Goal: Information Seeking & Learning: Learn about a topic

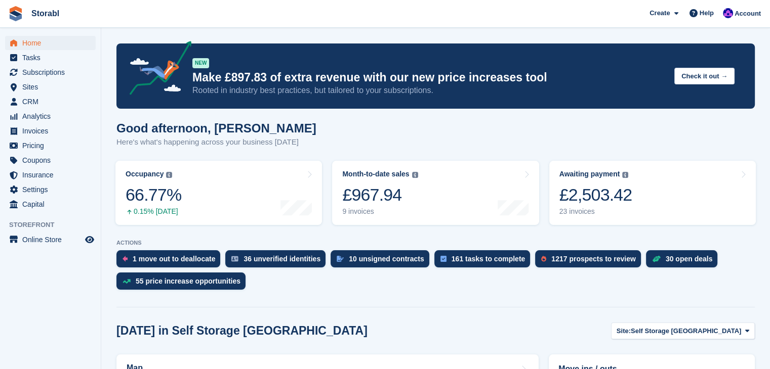
click at [101, 175] on div "Home Tasks Subscriptions Subscriptions Subscriptions Contracts Price increases …" at bounding box center [50, 212] width 101 height 369
click at [59, 63] on span "Tasks" at bounding box center [52, 58] width 61 height 14
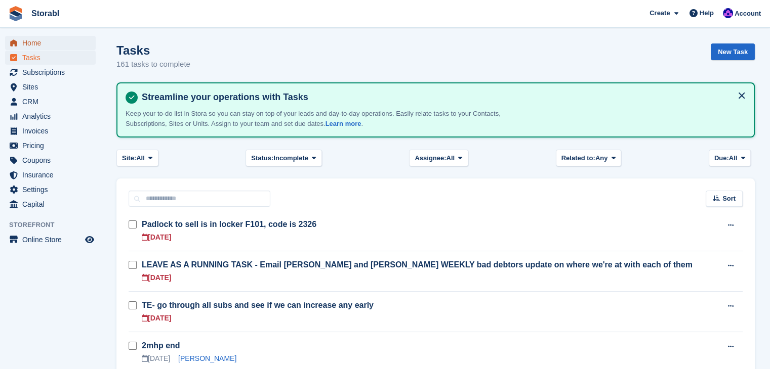
click at [57, 49] on span "Home" at bounding box center [52, 43] width 61 height 14
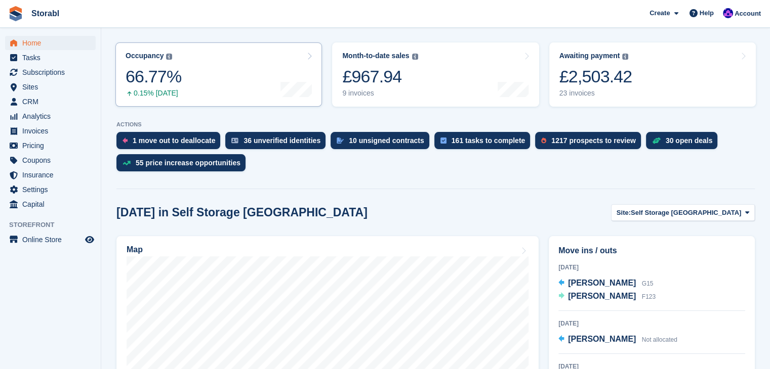
scroll to position [101, 0]
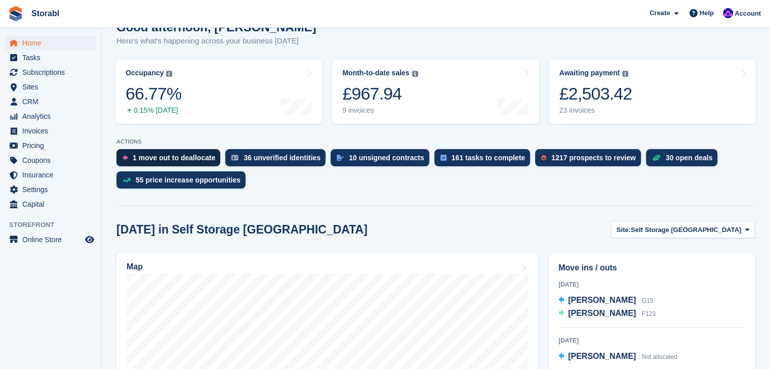
click at [192, 162] on div "1 move out to deallocate" at bounding box center [174, 158] width 82 height 8
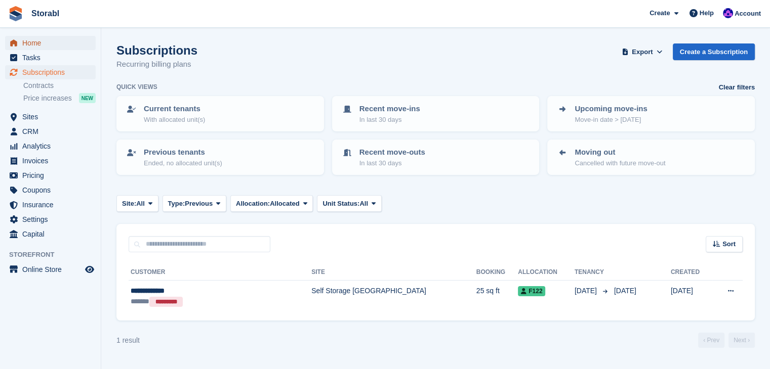
click at [29, 39] on span "Home" at bounding box center [52, 43] width 61 height 14
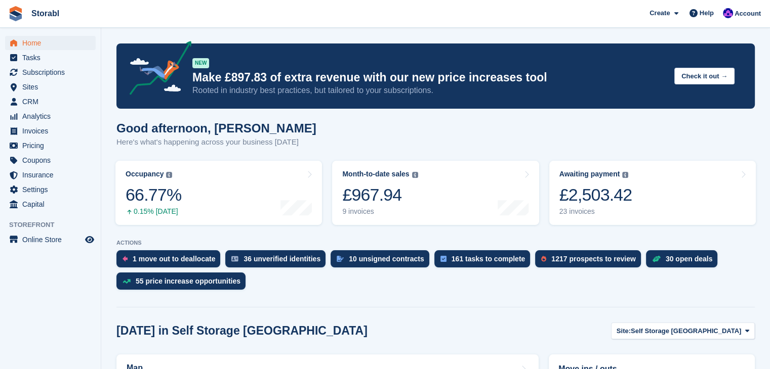
click at [79, 307] on aside "Home Tasks Subscriptions Subscriptions Subscriptions Contracts Price increases …" at bounding box center [50, 187] width 101 height 319
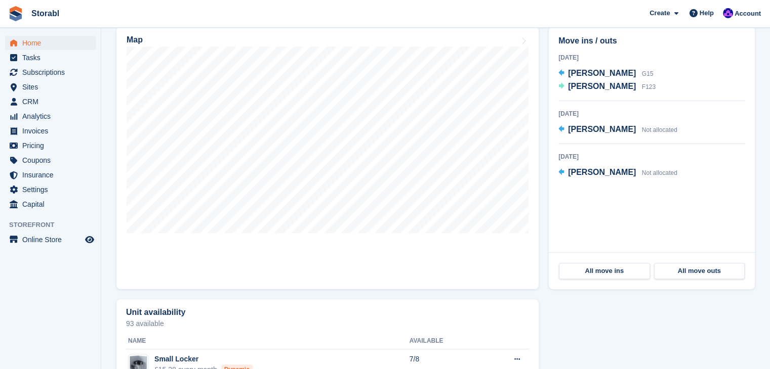
scroll to position [405, 0]
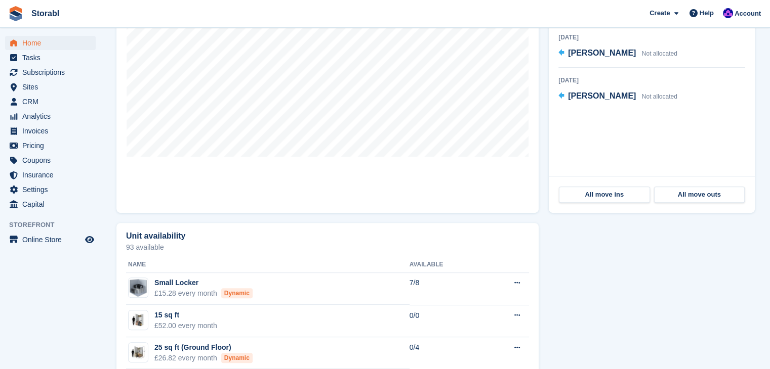
click at [111, 152] on div "Map" at bounding box center [327, 81] width 432 height 273
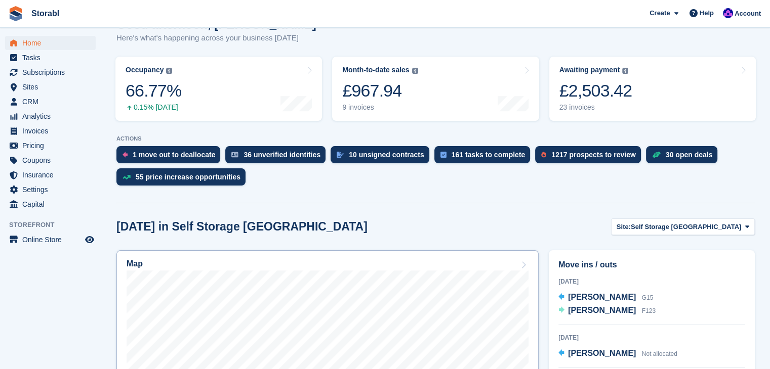
scroll to position [101, 0]
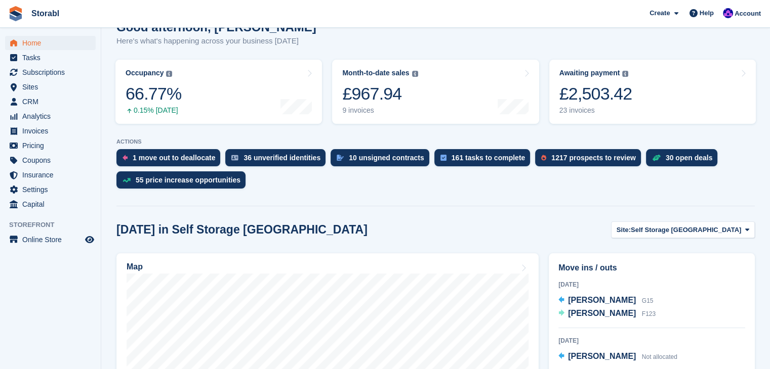
click at [96, 274] on aside "Home Tasks Subscriptions Subscriptions Subscriptions Contracts Price increases …" at bounding box center [50, 187] width 101 height 319
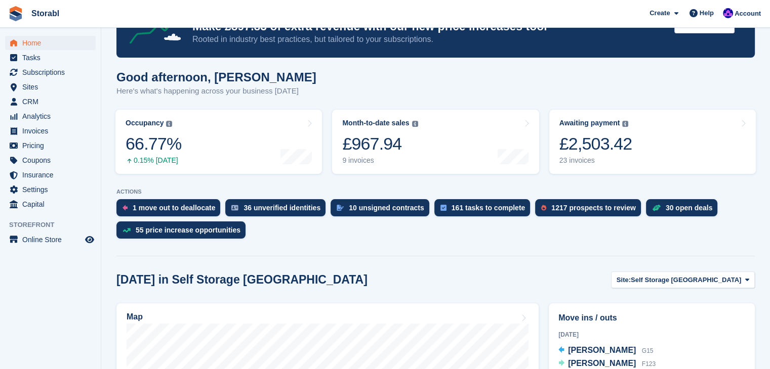
scroll to position [0, 0]
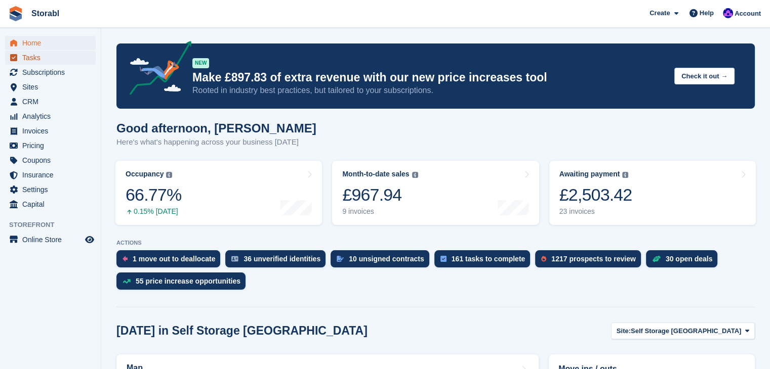
click at [57, 60] on span "Tasks" at bounding box center [52, 58] width 61 height 14
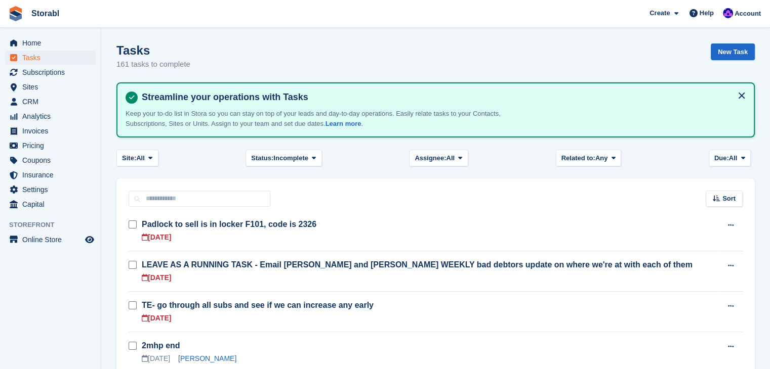
click at [169, 48] on h1 "Tasks" at bounding box center [153, 51] width 74 height 14
click at [65, 41] on span "Home" at bounding box center [52, 43] width 61 height 14
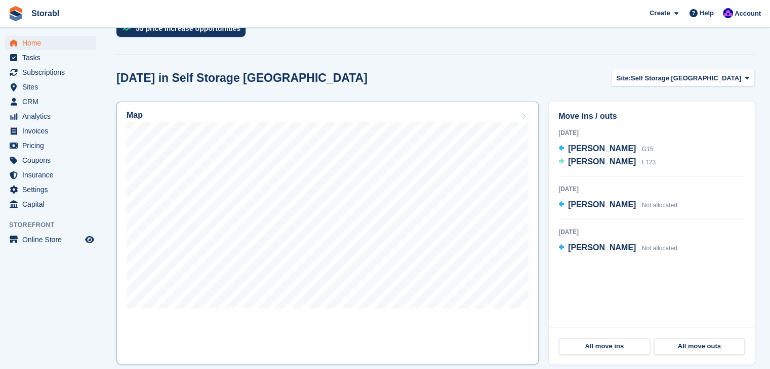
scroll to position [304, 0]
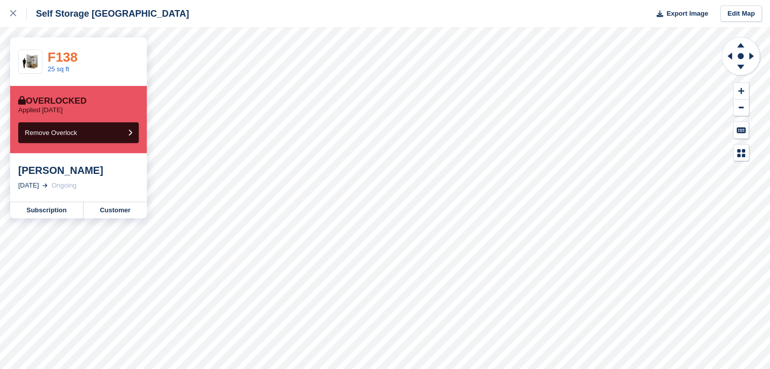
click at [67, 55] on link "F138" at bounding box center [63, 57] width 30 height 15
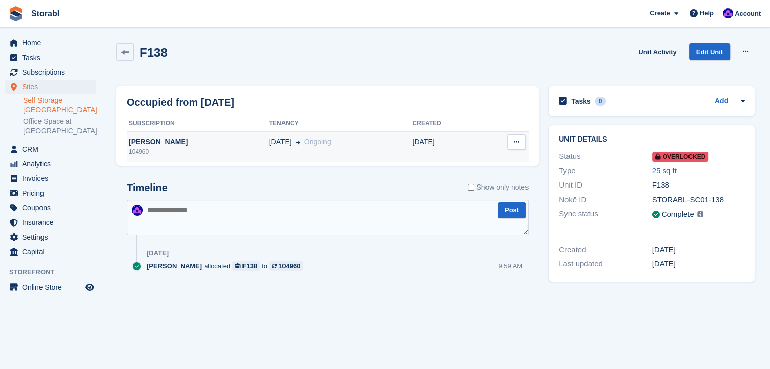
drag, startPoint x: 197, startPoint y: 140, endPoint x: 130, endPoint y: 145, distance: 67.5
click at [130, 145] on div "[PERSON_NAME]" at bounding box center [198, 142] width 143 height 11
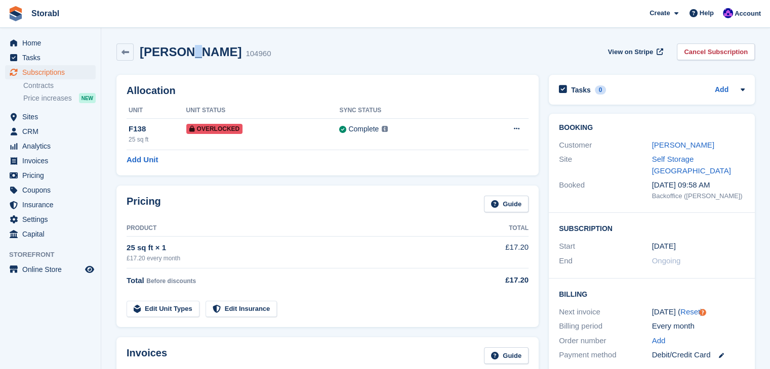
drag, startPoint x: 0, startPoint y: 0, endPoint x: 187, endPoint y: 49, distance: 193.6
click at [187, 49] on h2 "[PERSON_NAME]" at bounding box center [191, 52] width 102 height 14
click at [185, 55] on h2 "Simbarashe J Nhari" at bounding box center [191, 52] width 102 height 14
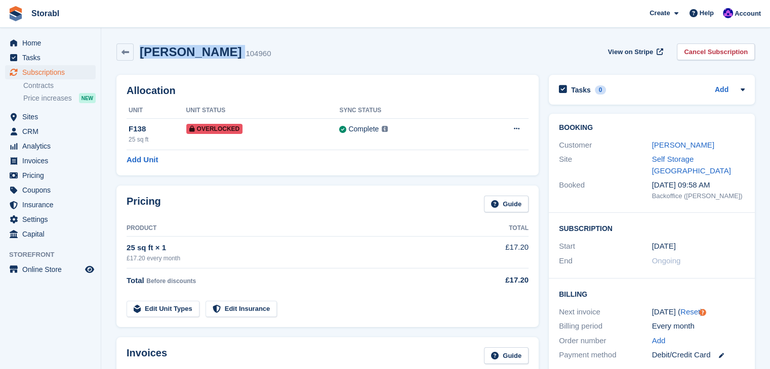
click at [185, 55] on h2 "Simbarashe J Nhari" at bounding box center [191, 52] width 102 height 14
click at [337, 13] on span "Storabl Create Subscription Invoice Contact Deal Discount Page Help Chat Suppor…" at bounding box center [385, 13] width 770 height 27
click at [658, 141] on link "Simbarashe J Nhari" at bounding box center [683, 145] width 62 height 9
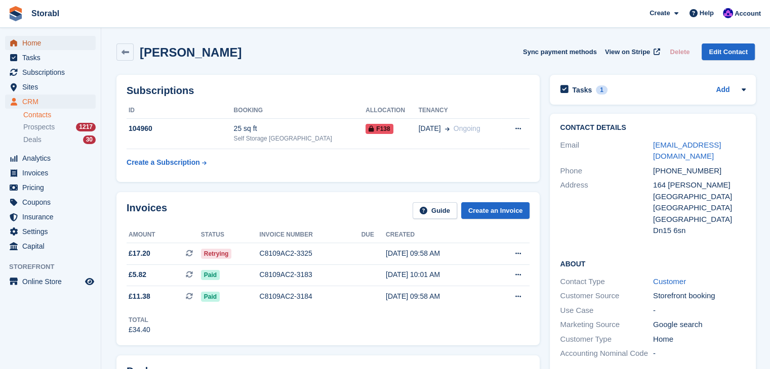
click at [71, 40] on span "Home" at bounding box center [52, 43] width 61 height 14
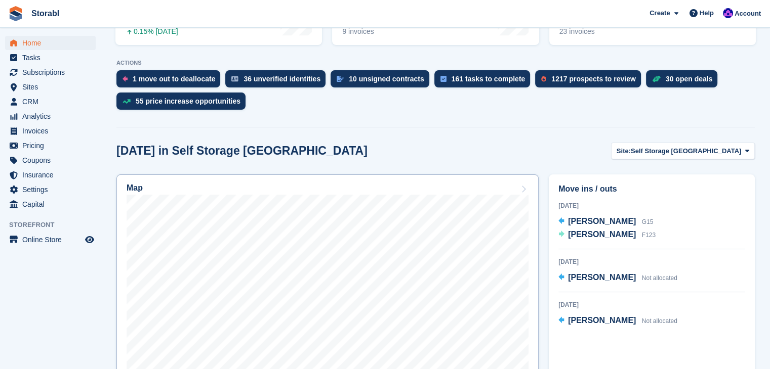
scroll to position [253, 0]
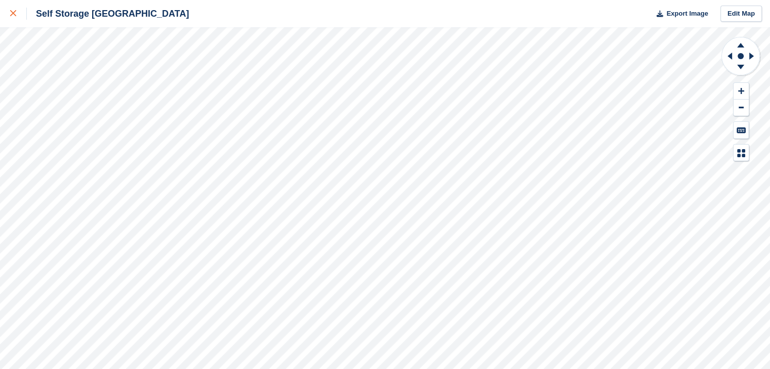
click at [15, 19] on div at bounding box center [18, 14] width 17 height 12
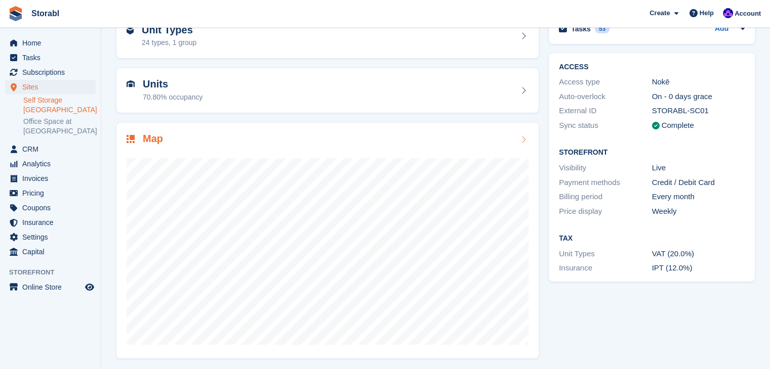
scroll to position [62, 0]
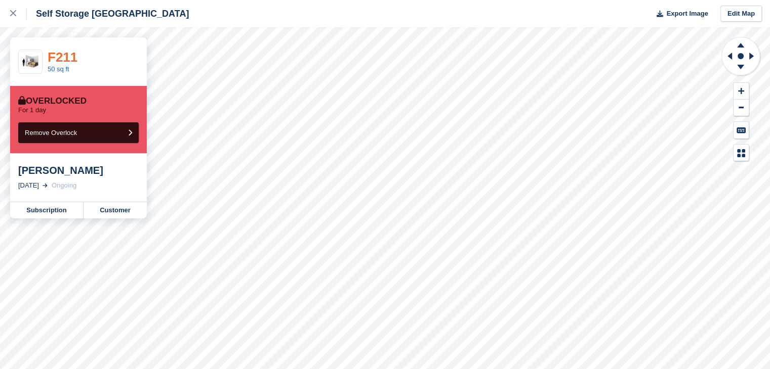
click at [57, 55] on link "F211" at bounding box center [63, 57] width 30 height 15
click at [56, 57] on link "F211" at bounding box center [63, 57] width 30 height 15
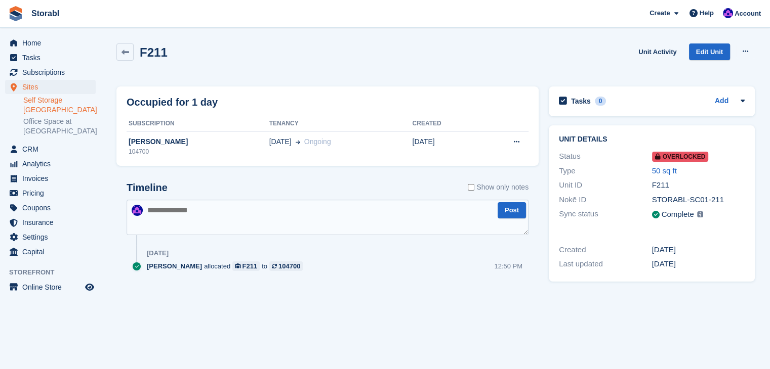
click at [99, 173] on li "Invoices" at bounding box center [50, 179] width 101 height 14
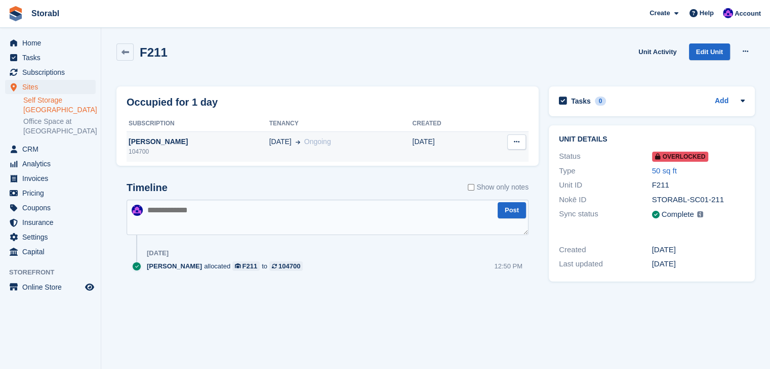
click at [148, 139] on div "Tracey Woodford" at bounding box center [198, 142] width 143 height 11
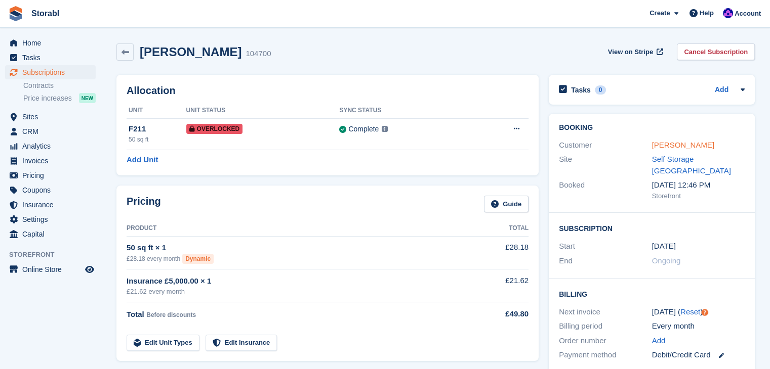
click at [693, 146] on link "[PERSON_NAME]" at bounding box center [683, 145] width 62 height 9
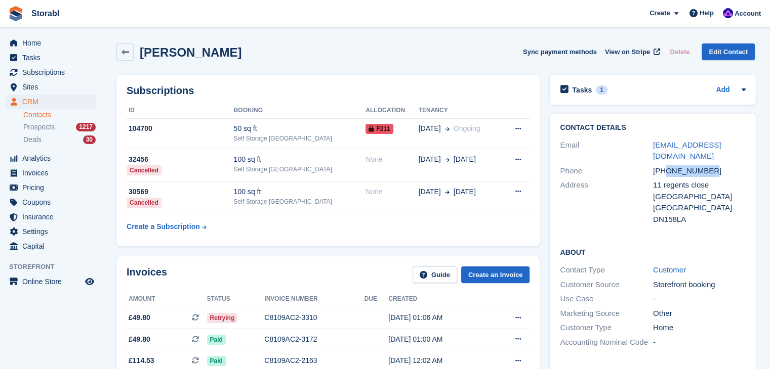
drag, startPoint x: 719, startPoint y: 170, endPoint x: 666, endPoint y: 171, distance: 53.1
click at [666, 171] on div "[PHONE_NUMBER]" at bounding box center [699, 171] width 93 height 12
copy div "7502910031"
click at [127, 55] on icon at bounding box center [125, 53] width 8 height 8
click at [27, 96] on span "CRM" at bounding box center [52, 102] width 61 height 14
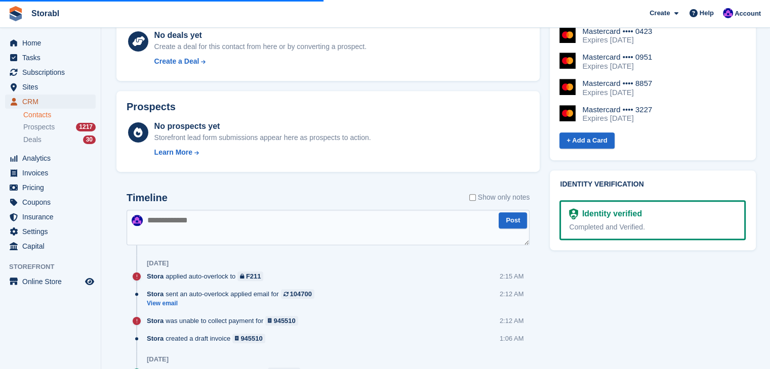
scroll to position [405, 0]
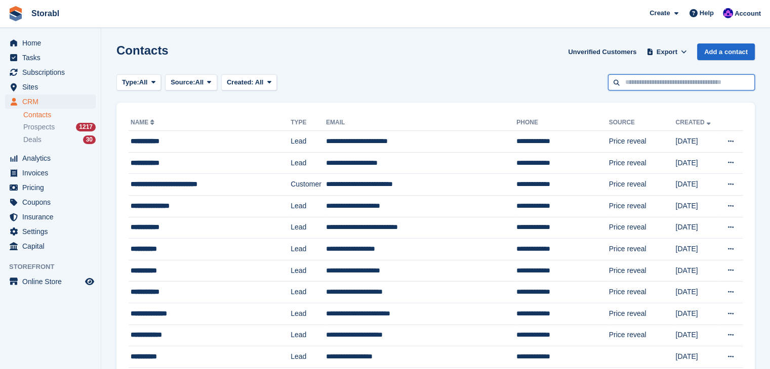
click at [651, 78] on input "text" at bounding box center [681, 82] width 147 height 17
type input "*****"
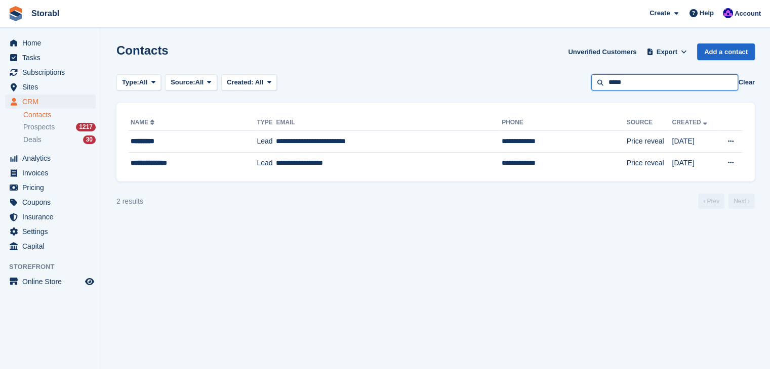
click at [645, 78] on input "*****" at bounding box center [664, 82] width 147 height 17
type input "******"
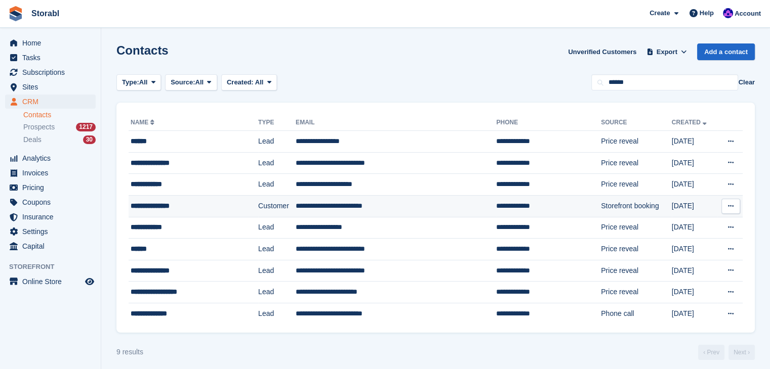
click at [160, 206] on div "**********" at bounding box center [183, 206] width 104 height 11
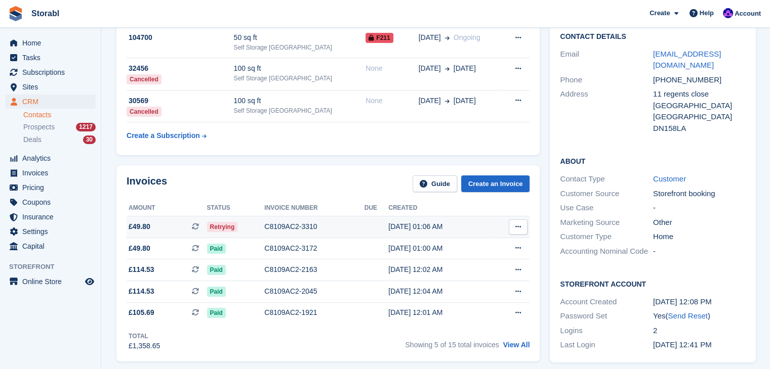
scroll to position [152, 0]
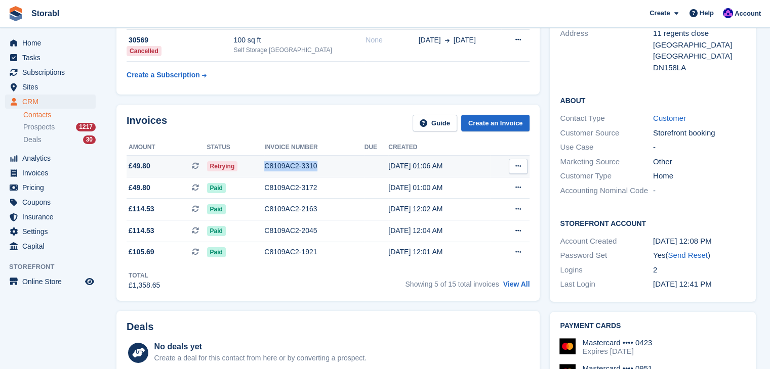
drag, startPoint x: 327, startPoint y: 164, endPoint x: 263, endPoint y: 166, distance: 63.8
click at [264, 166] on div "C8109AC2-3310" at bounding box center [314, 166] width 100 height 11
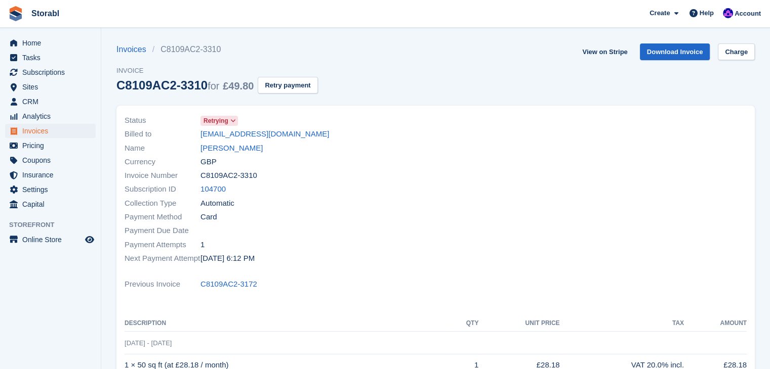
drag, startPoint x: 0, startPoint y: 0, endPoint x: 164, endPoint y: 85, distance: 184.7
click at [164, 85] on div "C8109AC2-3310 for £49.80" at bounding box center [184, 85] width 137 height 14
click at [176, 83] on div "C8109AC2-3310 for £49.80" at bounding box center [184, 85] width 137 height 14
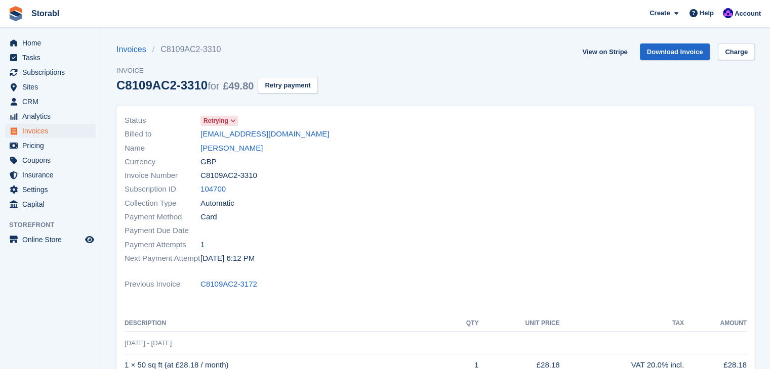
drag, startPoint x: 114, startPoint y: 84, endPoint x: 198, endPoint y: 84, distance: 84.0
click at [198, 84] on section "Invoices C8109AC2-3310 Invoice C8109AC2-3310 for £49.80 Retry payment View on S…" at bounding box center [435, 312] width 669 height 625
copy div "C8109AC2-3310"
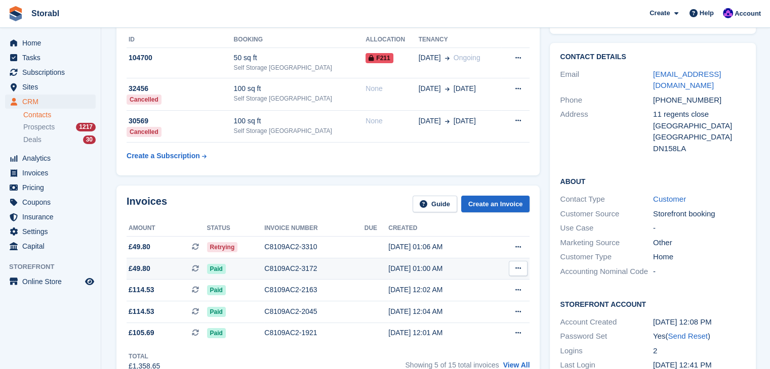
scroll to position [101, 0]
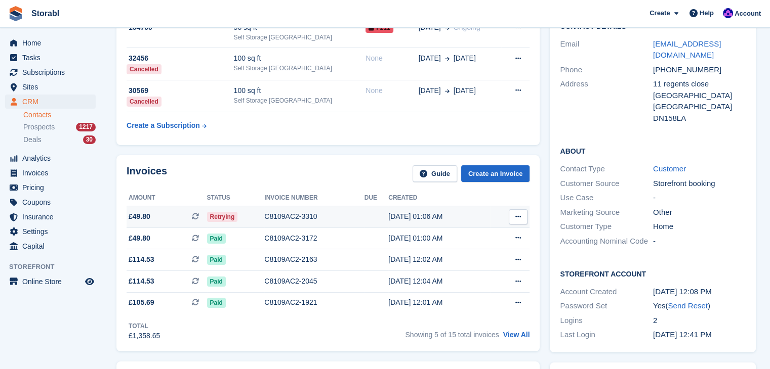
click at [512, 215] on button at bounding box center [518, 217] width 19 height 15
click at [480, 253] on p "View on Stripe" at bounding box center [479, 251] width 88 height 16
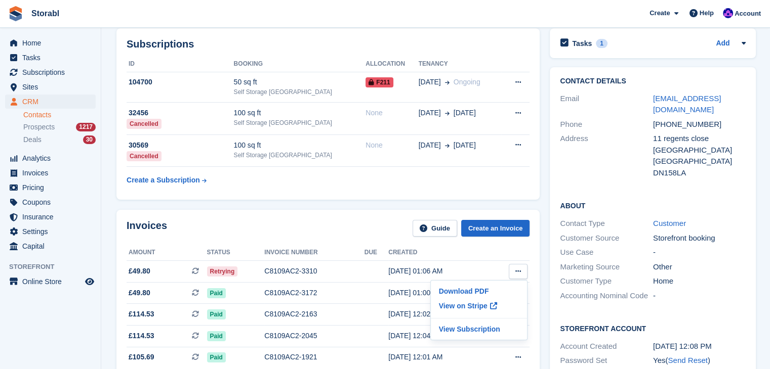
scroll to position [0, 0]
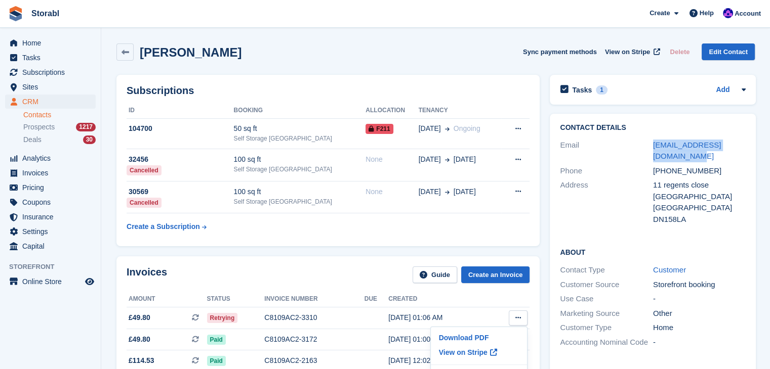
drag, startPoint x: 675, startPoint y: 154, endPoint x: 640, endPoint y: 145, distance: 36.6
click at [640, 145] on div "Email [EMAIL_ADDRESS][DOMAIN_NAME]" at bounding box center [653, 151] width 186 height 26
copy div "[EMAIL_ADDRESS][DOMAIN_NAME]"
click at [213, 48] on h2 "[PERSON_NAME]" at bounding box center [191, 53] width 102 height 14
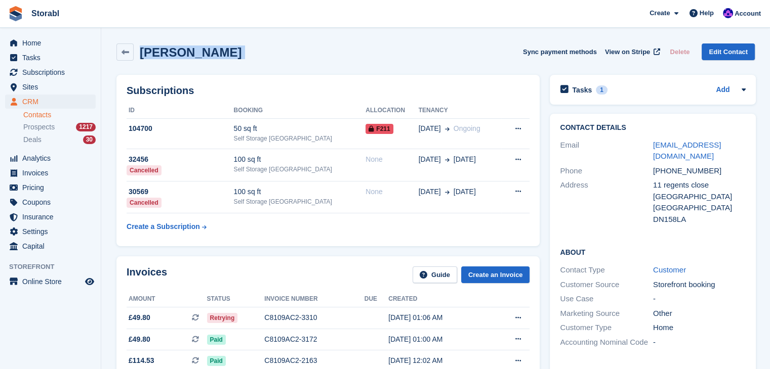
click at [213, 48] on h2 "[PERSON_NAME]" at bounding box center [191, 53] width 102 height 14
copy div "Tracey Woodford Sync payment methods View on Stripe Delete Edit Contact"
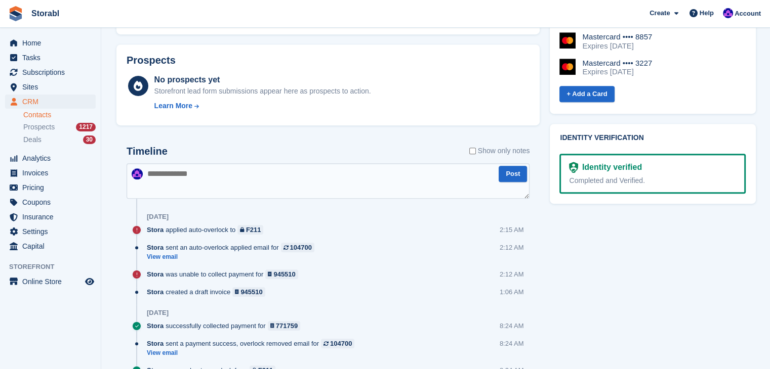
scroll to position [455, 0]
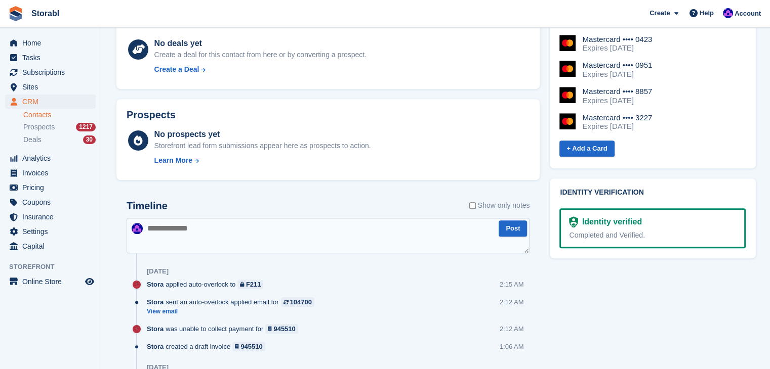
click at [233, 228] on textarea at bounding box center [328, 235] width 403 height 35
type textarea "**********"
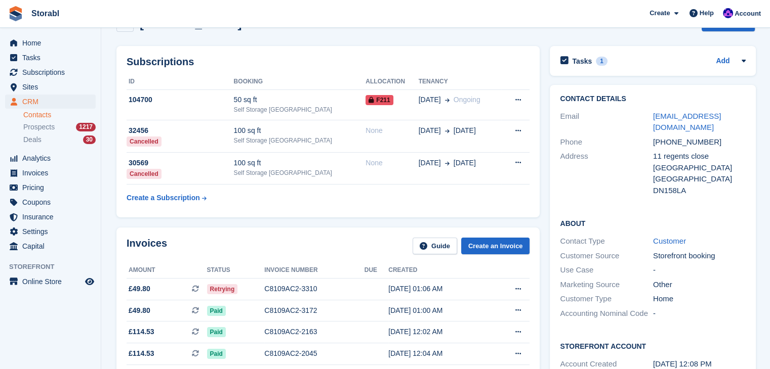
scroll to position [0, 0]
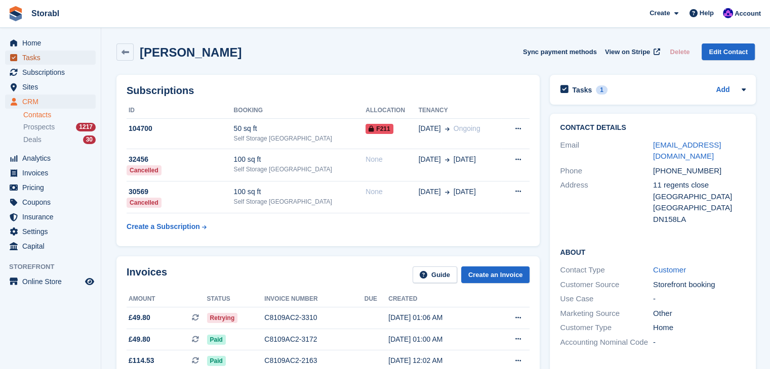
click at [50, 51] on span "Tasks" at bounding box center [52, 58] width 61 height 14
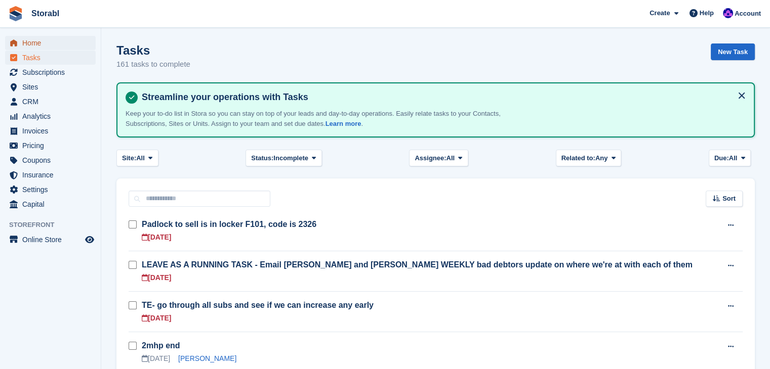
click at [50, 50] on span "Home" at bounding box center [52, 43] width 61 height 14
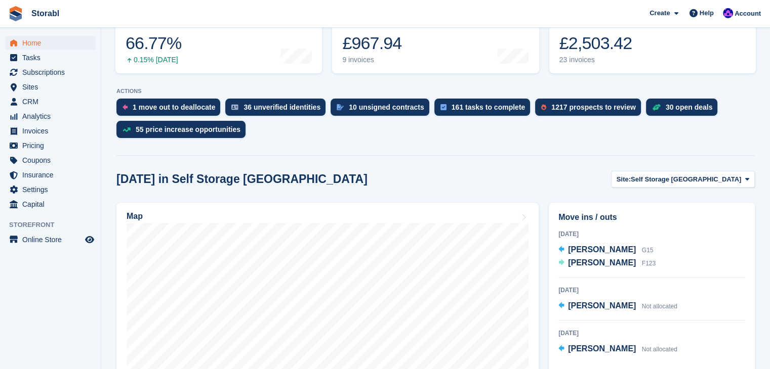
scroll to position [253, 0]
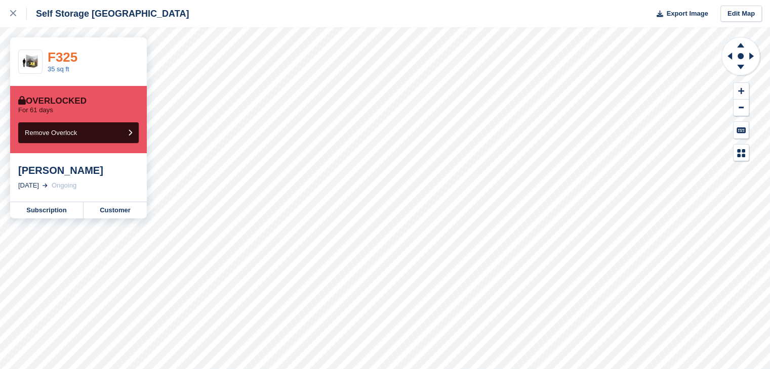
click at [56, 57] on link "F325" at bounding box center [63, 57] width 30 height 15
click at [69, 61] on link "F125" at bounding box center [63, 57] width 30 height 15
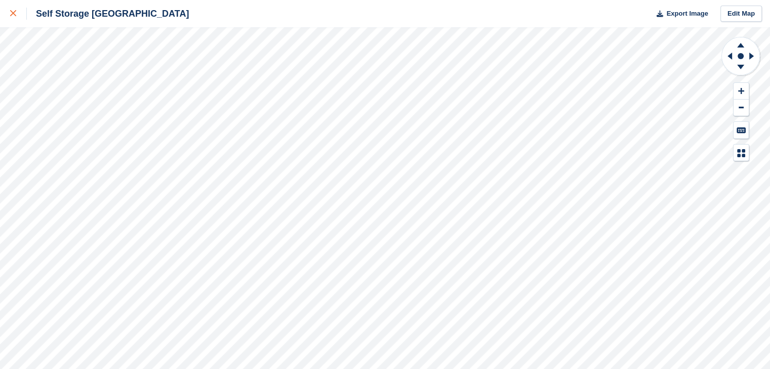
click at [15, 10] on div at bounding box center [18, 14] width 17 height 12
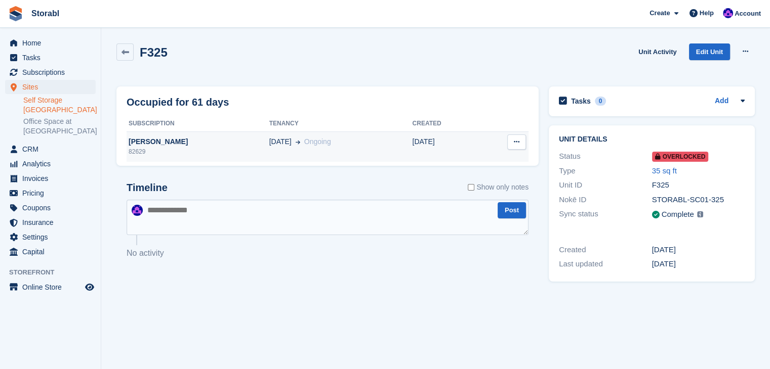
click at [180, 149] on div "82629" at bounding box center [198, 151] width 143 height 9
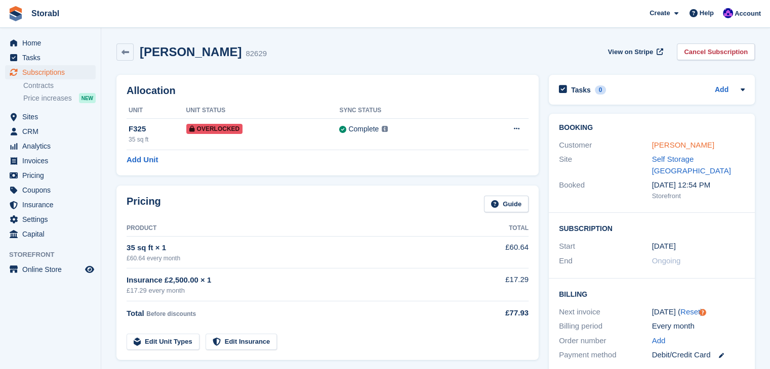
click at [690, 146] on link "[PERSON_NAME]" at bounding box center [683, 145] width 62 height 9
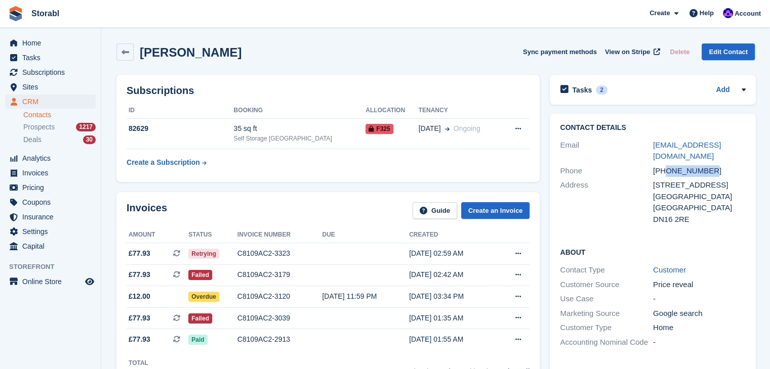
drag, startPoint x: 713, startPoint y: 170, endPoint x: 665, endPoint y: 172, distance: 47.6
click at [665, 172] on div "+447476610092" at bounding box center [699, 171] width 93 height 12
copy div "7476610092"
drag, startPoint x: 688, startPoint y: 154, endPoint x: 640, endPoint y: 140, distance: 50.6
click at [640, 140] on div "Email mollieambrose8@gmail.com" at bounding box center [653, 151] width 186 height 26
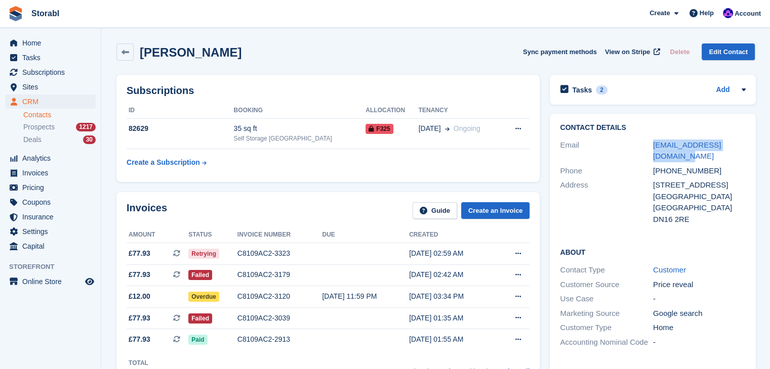
copy div "mollieambrose8@gmail.com"
click at [169, 55] on h2 "Mollie ambrose" at bounding box center [191, 53] width 102 height 14
drag, startPoint x: 169, startPoint y: 55, endPoint x: 227, endPoint y: 54, distance: 58.2
click at [225, 54] on div "Mollie ambrose Sync payment methods View on Stripe Delete Edit Contact" at bounding box center [435, 52] width 638 height 17
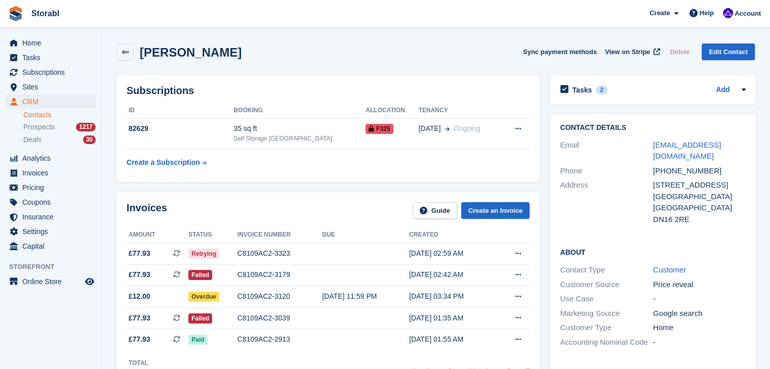
drag, startPoint x: 230, startPoint y: 52, endPoint x: 144, endPoint y: 56, distance: 86.6
click at [144, 56] on div "Mollie ambrose Sync payment methods View on Stripe Delete Edit Contact" at bounding box center [435, 52] width 638 height 17
copy h2 "Mollie ambrose"
drag, startPoint x: 673, startPoint y: 154, endPoint x: 638, endPoint y: 138, distance: 38.0
click at [638, 138] on div "Email mollieambrose8@gmail.com" at bounding box center [653, 151] width 186 height 26
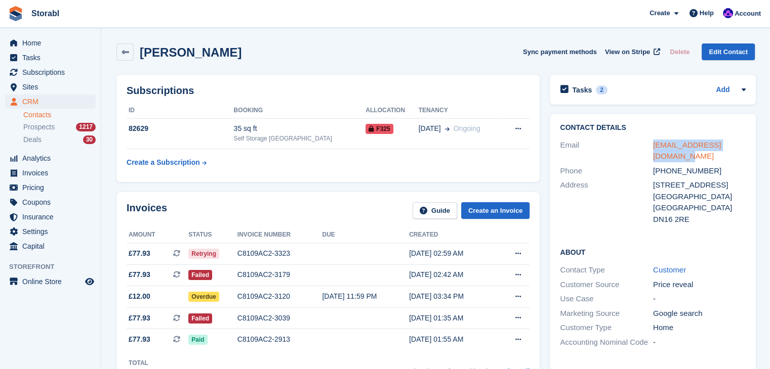
copy div "mollieambrose8@gmail.com"
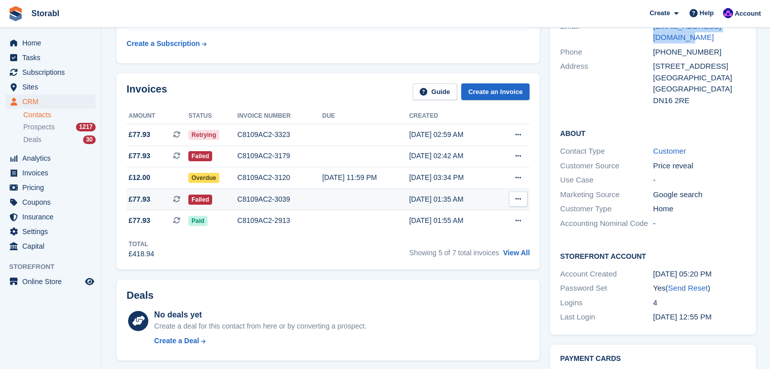
scroll to position [101, 0]
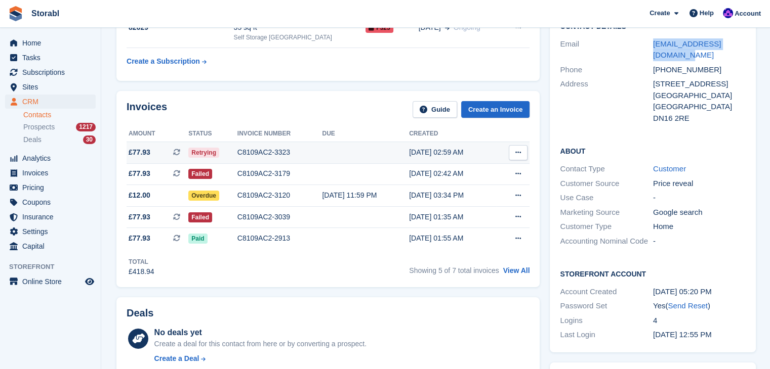
click at [515, 149] on icon at bounding box center [518, 152] width 6 height 7
click at [473, 185] on p "View on Stripe" at bounding box center [479, 187] width 88 height 16
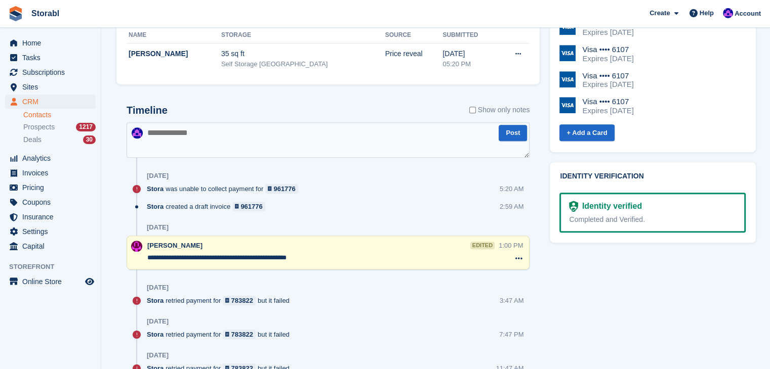
scroll to position [455, 0]
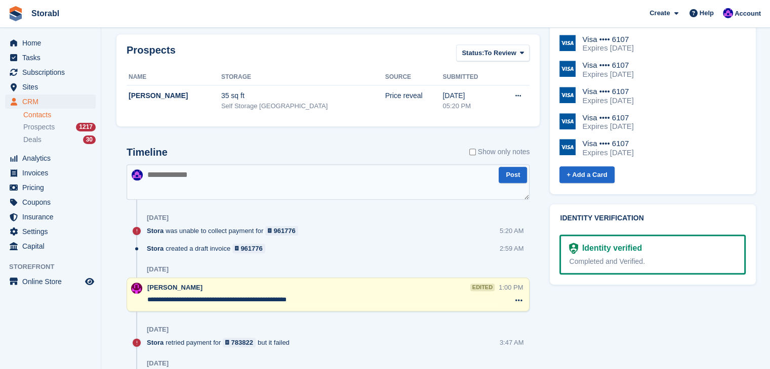
click at [247, 180] on textarea at bounding box center [328, 181] width 403 height 35
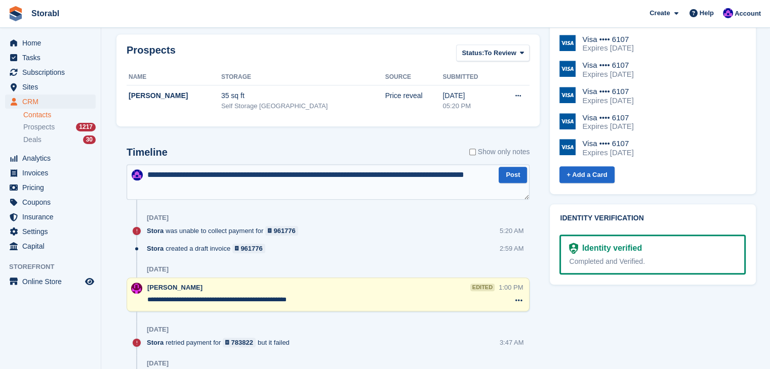
type textarea "**********"
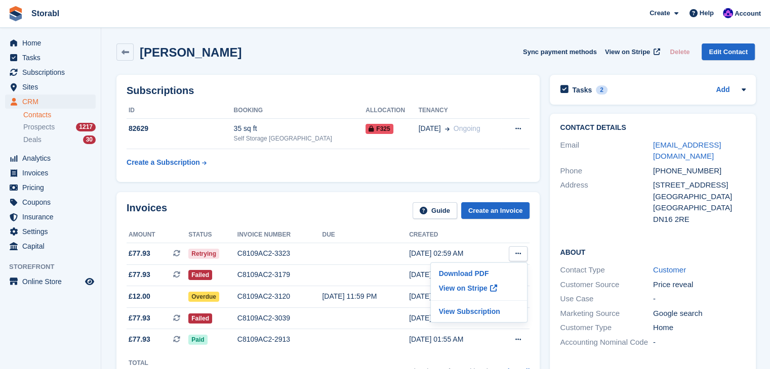
scroll to position [0, 0]
click at [125, 47] on link at bounding box center [124, 52] width 17 height 17
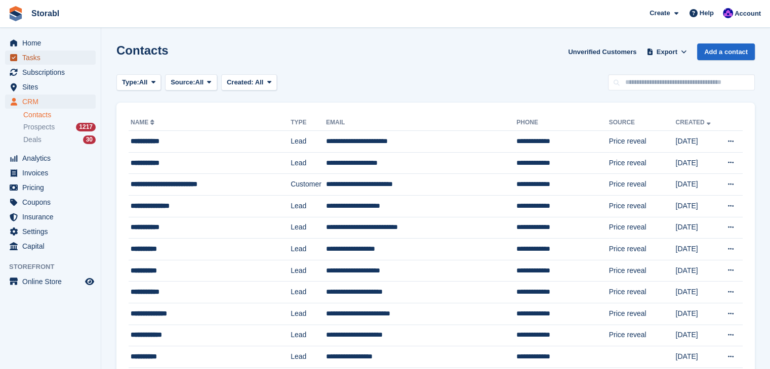
click at [55, 59] on span "Tasks" at bounding box center [52, 58] width 61 height 14
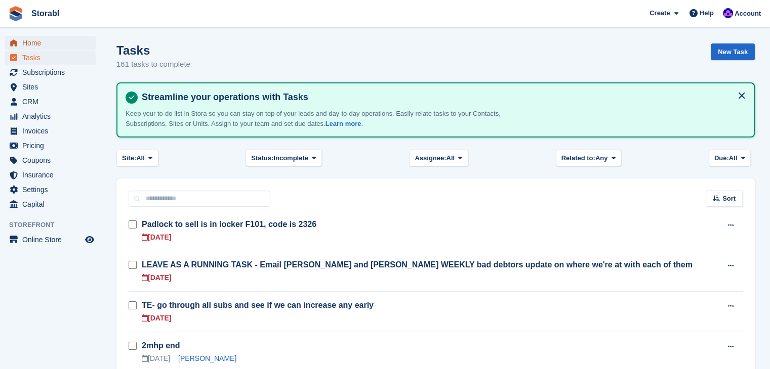
click at [36, 43] on span "Home" at bounding box center [52, 43] width 61 height 14
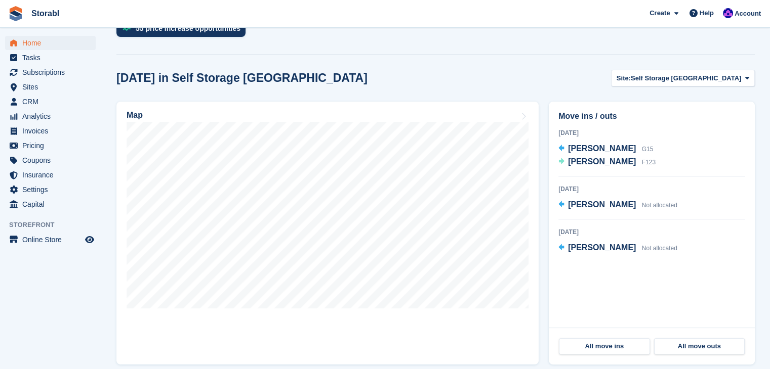
scroll to position [304, 0]
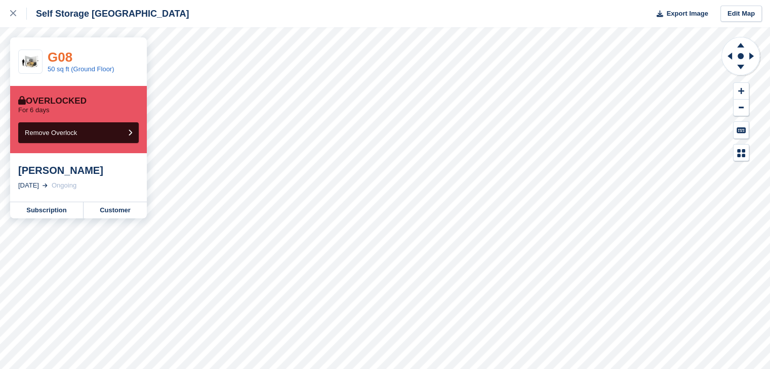
click at [60, 51] on link "G08" at bounding box center [60, 57] width 25 height 15
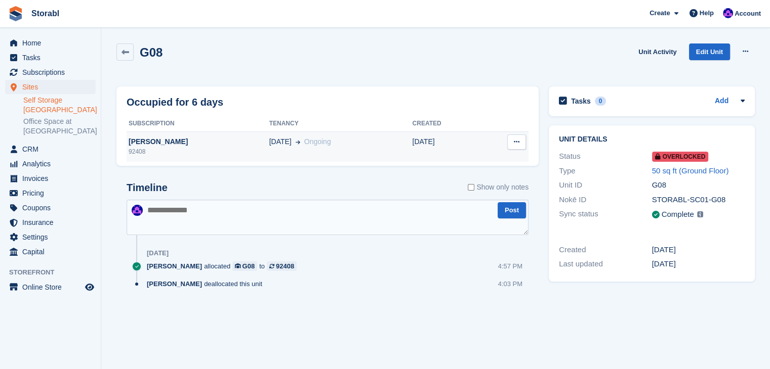
click at [147, 149] on div "92408" at bounding box center [198, 151] width 143 height 9
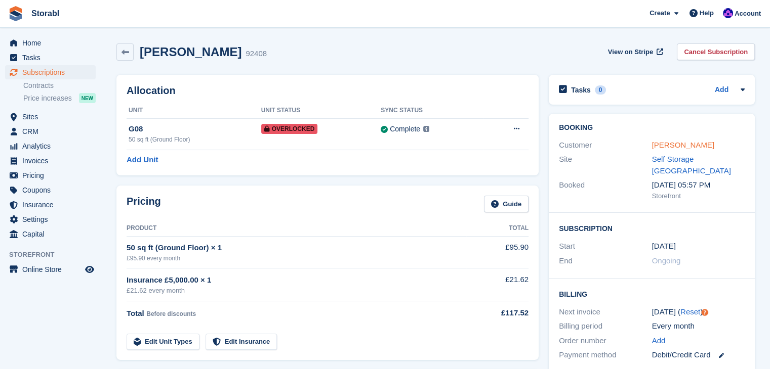
click at [656, 142] on link "[PERSON_NAME]" at bounding box center [683, 145] width 62 height 9
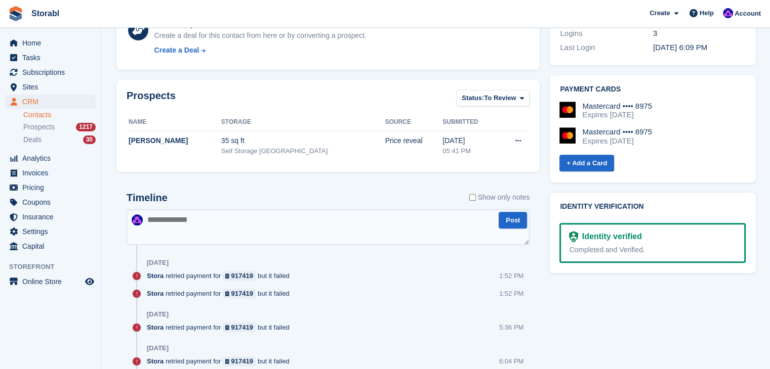
scroll to position [354, 0]
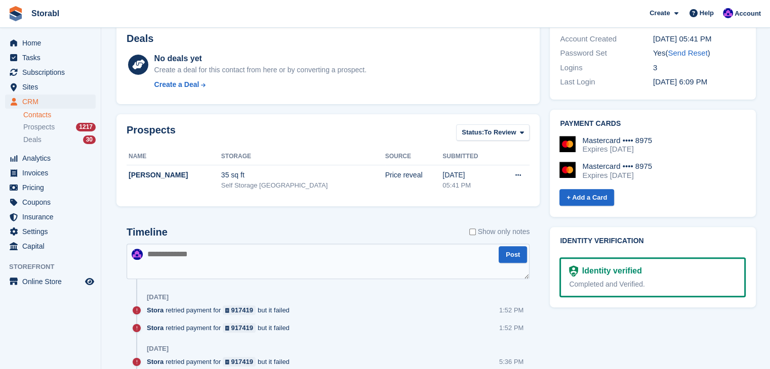
click at [87, 332] on aside "Home Tasks Subscriptions Subscriptions Subscriptions Contracts Price increases …" at bounding box center [50, 187] width 101 height 319
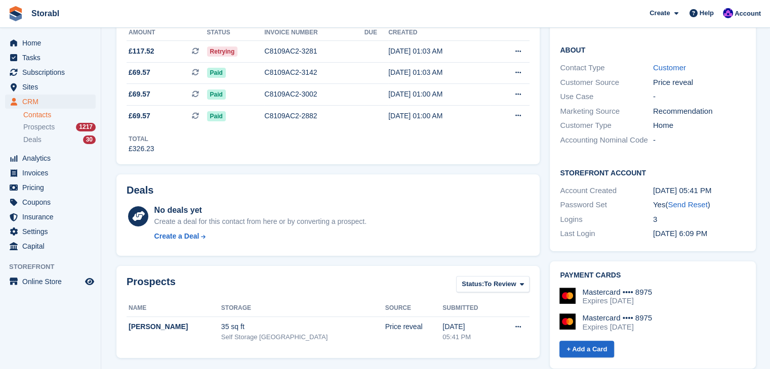
scroll to position [0, 0]
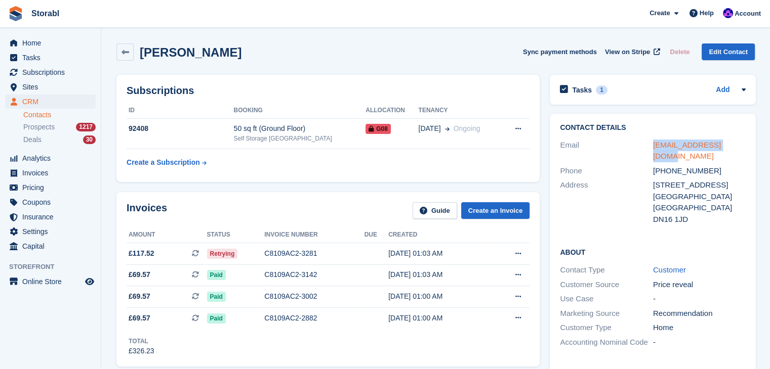
drag, startPoint x: 744, startPoint y: 146, endPoint x: 652, endPoint y: 148, distance: 92.6
click at [652, 148] on div "Contact Details Email kaipower10@gmail.com Phone +447849000974 Address 52 Burgh…" at bounding box center [653, 175] width 206 height 123
copy link "kaipower10@gmail.com"
click at [281, 246] on td "C8109AC2-3281" at bounding box center [314, 254] width 100 height 22
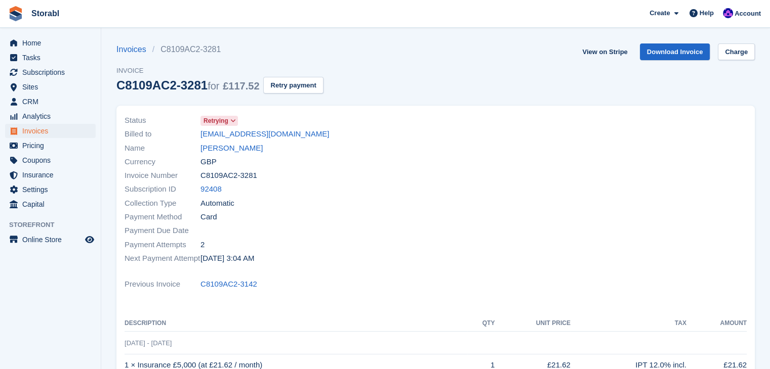
drag, startPoint x: 199, startPoint y: 88, endPoint x: 109, endPoint y: 87, distance: 90.1
click at [109, 87] on section "Invoices C8109AC2-3281 Invoice C8109AC2-3281 for £117.52 Retry payment View on …" at bounding box center [435, 312] width 669 height 625
copy div "C8109AC2-3281"
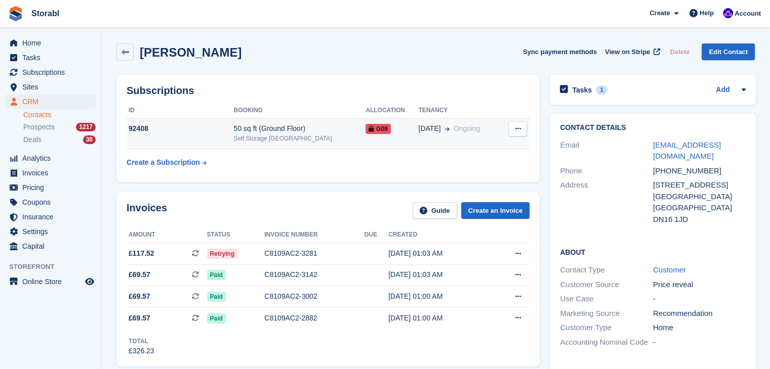
click at [513, 133] on button at bounding box center [517, 128] width 19 height 15
click at [321, 169] on table "ID Booking Allocation Tenancy 92408 50 sq ft (Ground Floor) Self Storage Scunth…" at bounding box center [328, 138] width 403 height 70
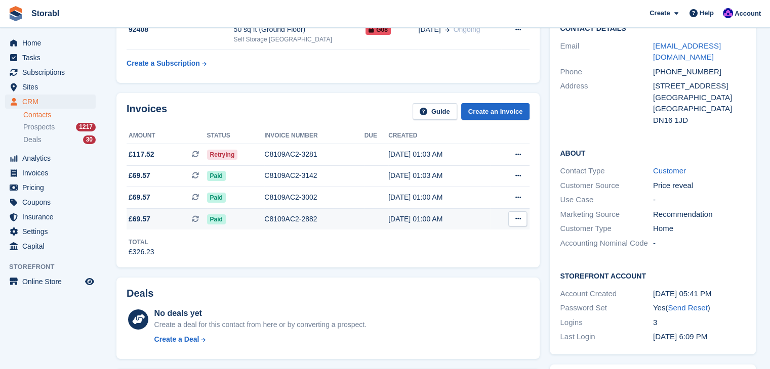
scroll to position [152, 0]
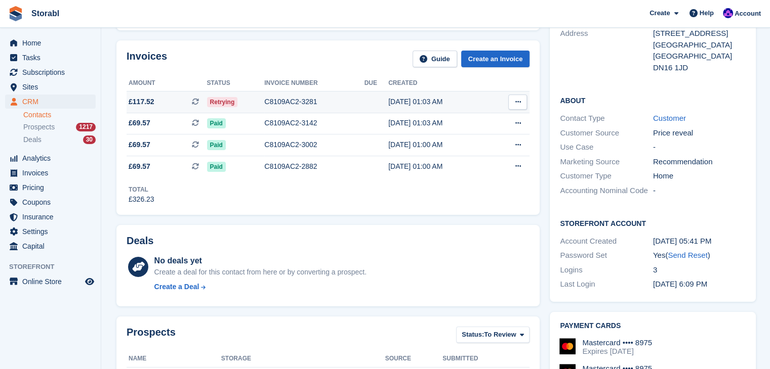
click at [519, 101] on button at bounding box center [517, 102] width 19 height 15
click at [463, 138] on p "View on Stripe" at bounding box center [478, 137] width 88 height 16
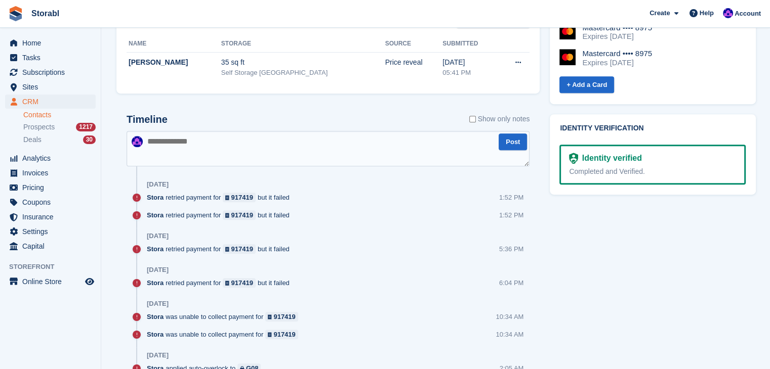
scroll to position [405, 0]
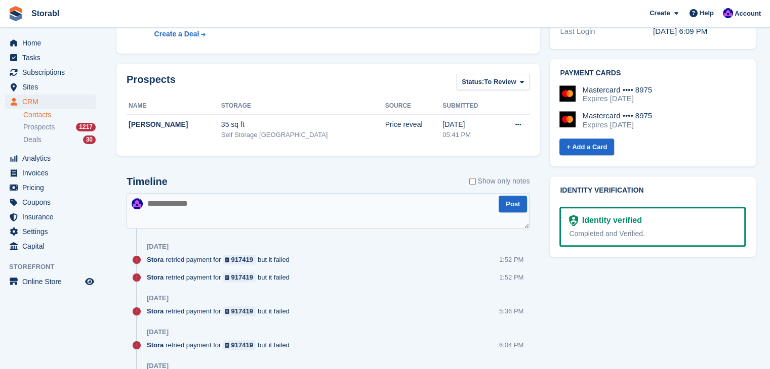
click at [203, 215] on textarea at bounding box center [328, 210] width 403 height 35
type textarea "**********"
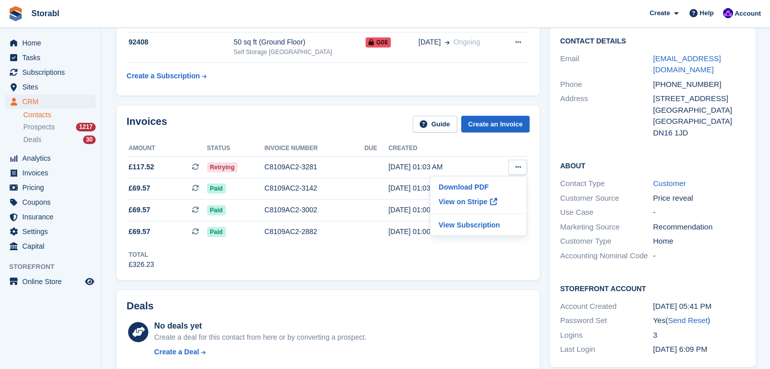
scroll to position [51, 0]
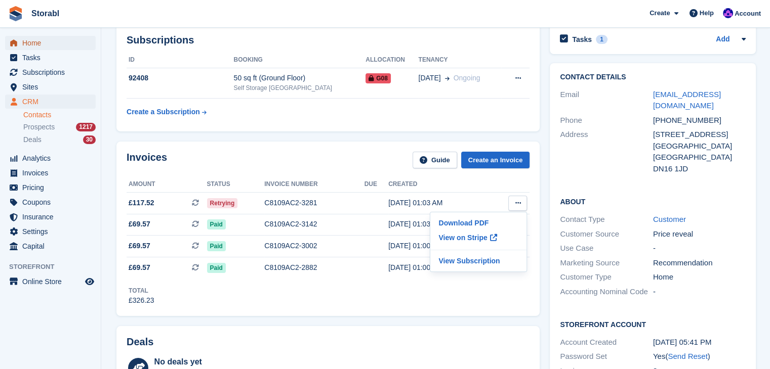
click at [25, 39] on span "Home" at bounding box center [52, 43] width 61 height 14
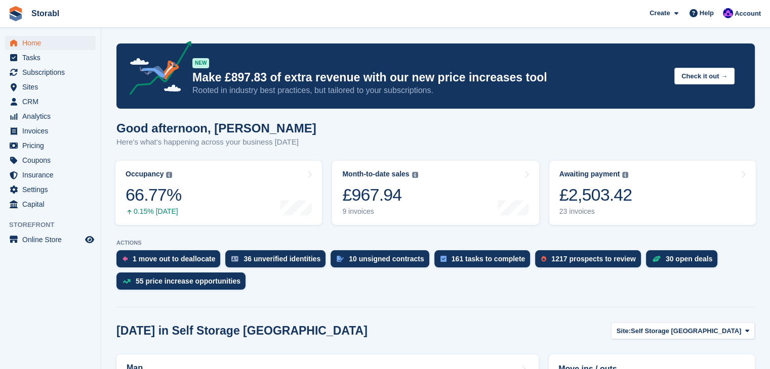
scroll to position [304, 0]
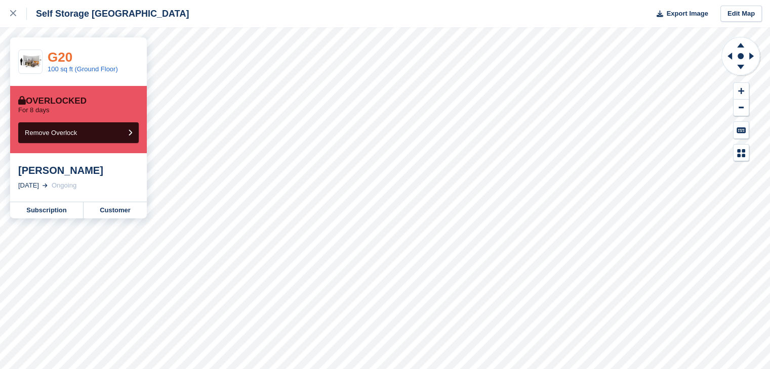
click at [65, 57] on link "G20" at bounding box center [60, 57] width 25 height 15
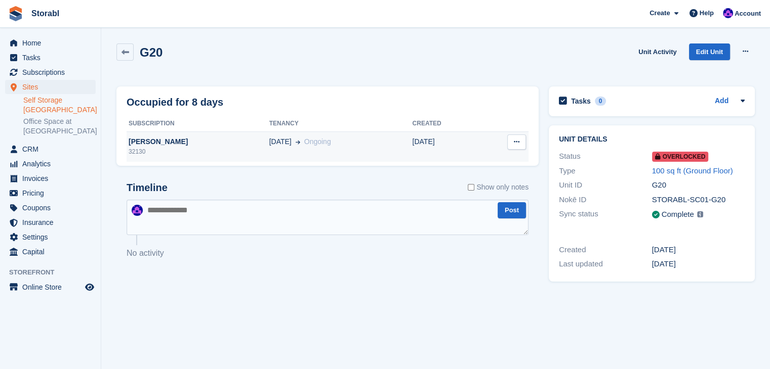
click at [150, 140] on div "[PERSON_NAME]" at bounding box center [198, 142] width 143 height 11
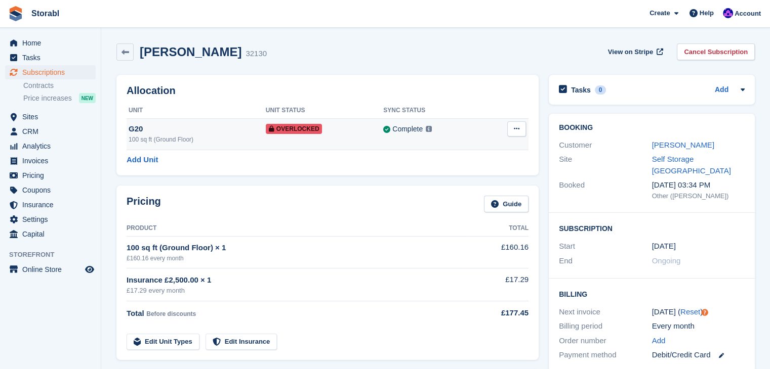
click at [226, 135] on div "100 sq ft (Ground Floor)" at bounding box center [197, 139] width 137 height 9
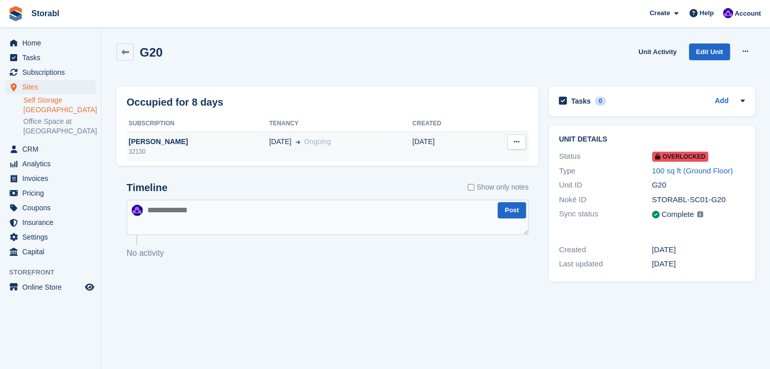
click at [136, 136] on td "[PERSON_NAME] 32130" at bounding box center [198, 147] width 143 height 30
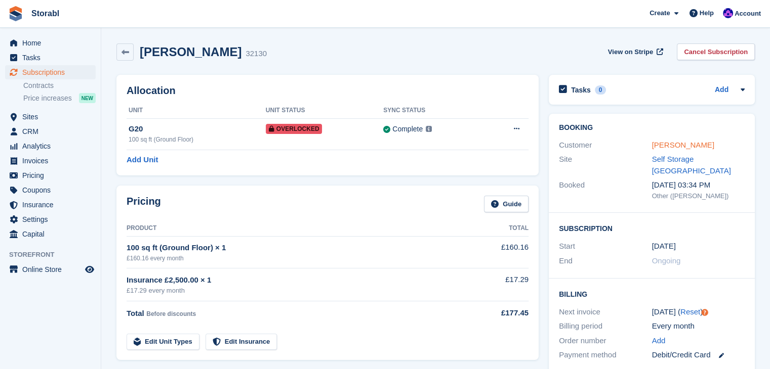
click at [664, 145] on link "[PERSON_NAME]" at bounding box center [683, 145] width 62 height 9
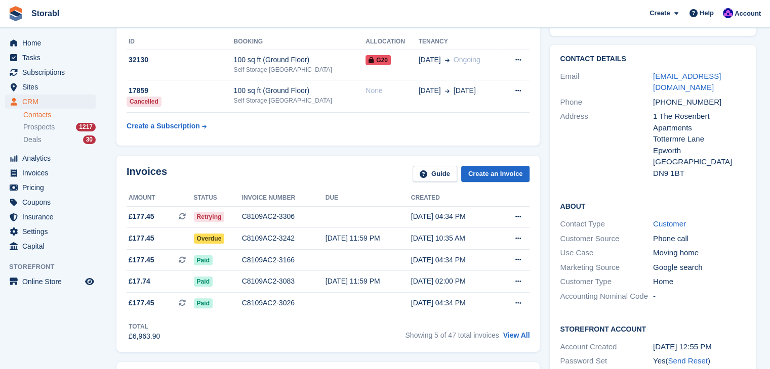
scroll to position [202, 0]
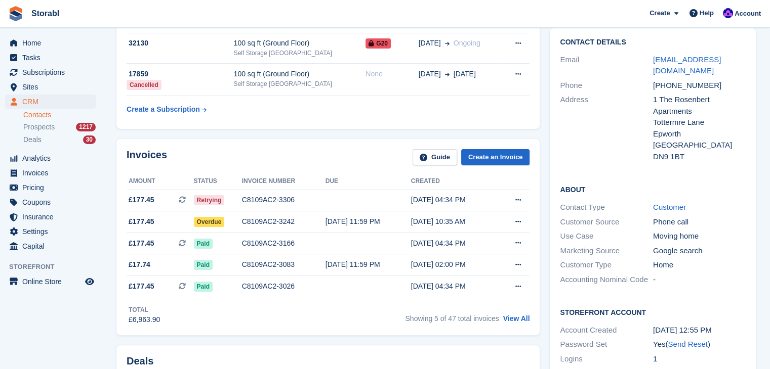
click at [46, 329] on aside "Home Tasks Subscriptions Subscriptions Subscriptions Contracts Price increases …" at bounding box center [50, 187] width 101 height 319
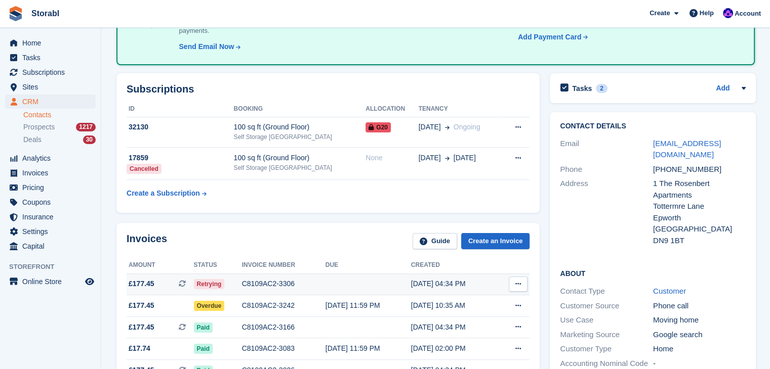
scroll to position [101, 0]
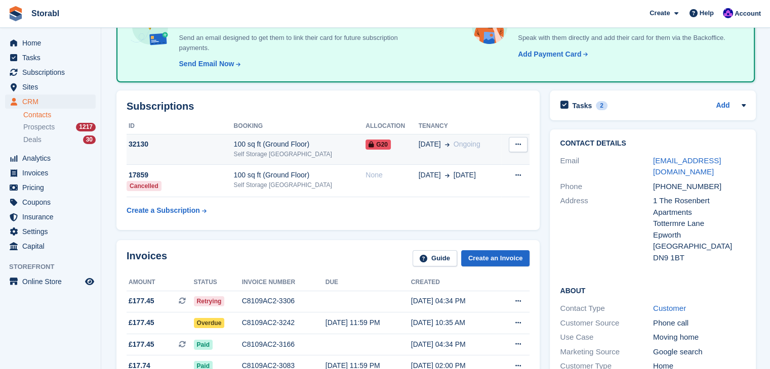
click at [204, 146] on div "32130" at bounding box center [180, 144] width 107 height 11
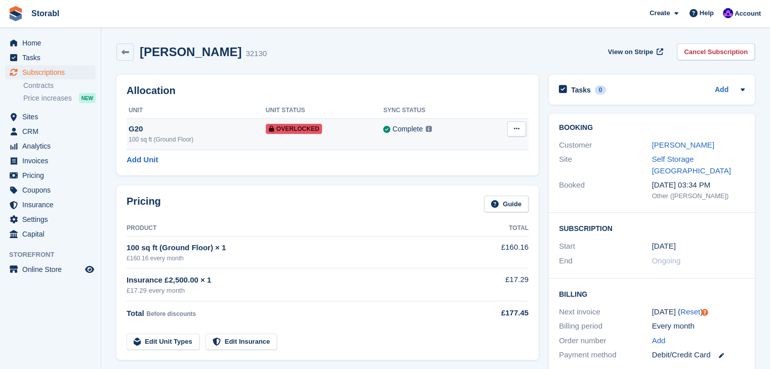
click at [202, 121] on td "G20 100 sq ft (Ground Floor)" at bounding box center [196, 133] width 139 height 31
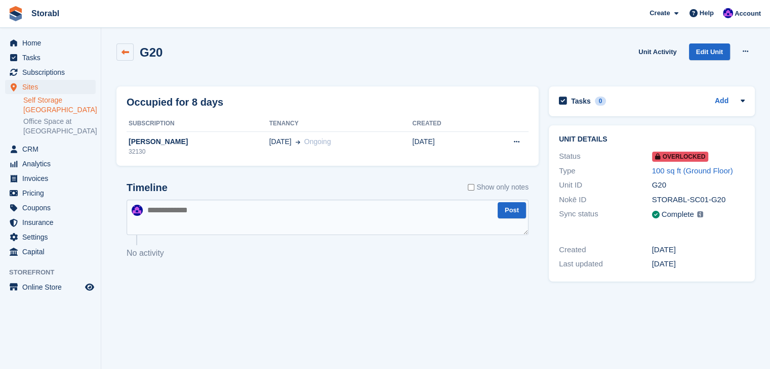
click at [122, 52] on icon at bounding box center [125, 53] width 8 height 8
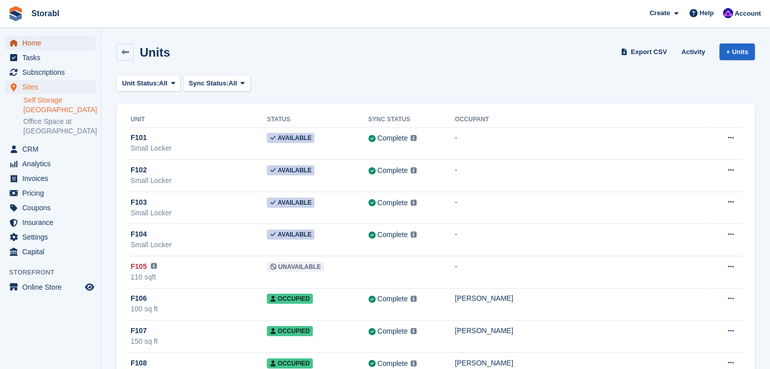
click at [37, 47] on span "Home" at bounding box center [52, 43] width 61 height 14
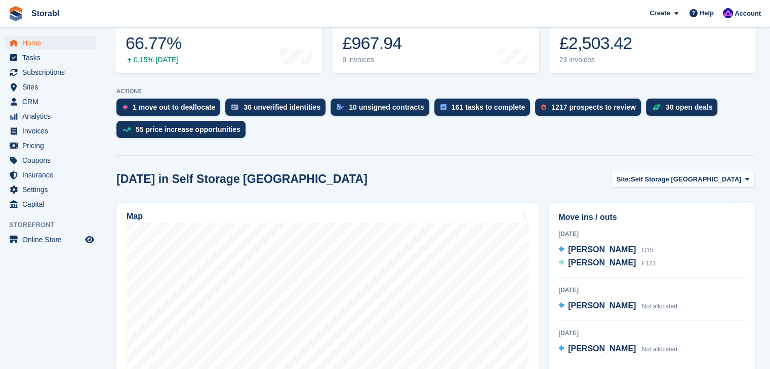
scroll to position [253, 0]
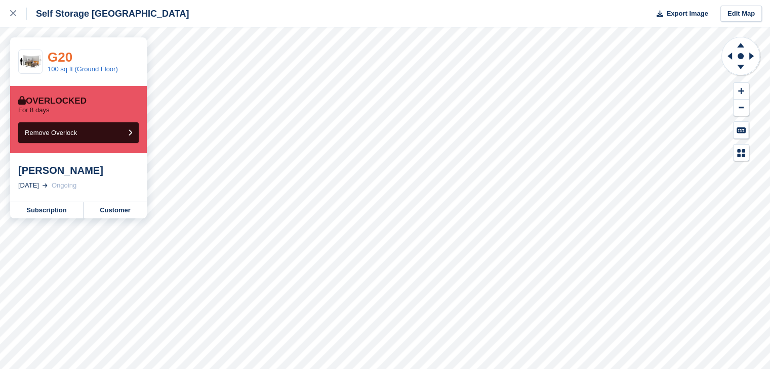
click at [55, 50] on link "G20" at bounding box center [60, 57] width 25 height 15
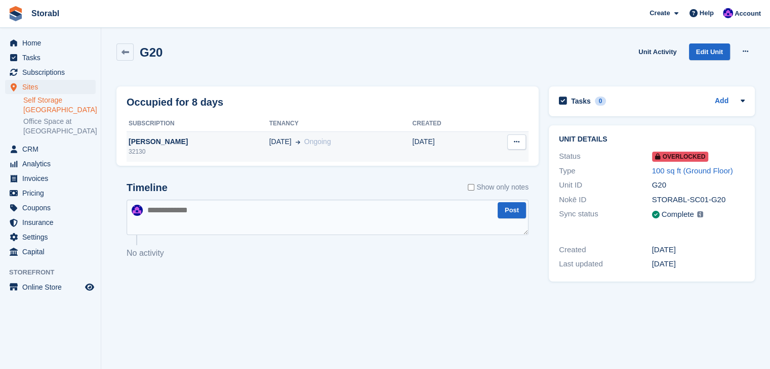
click at [174, 142] on div "[PERSON_NAME]" at bounding box center [198, 142] width 143 height 11
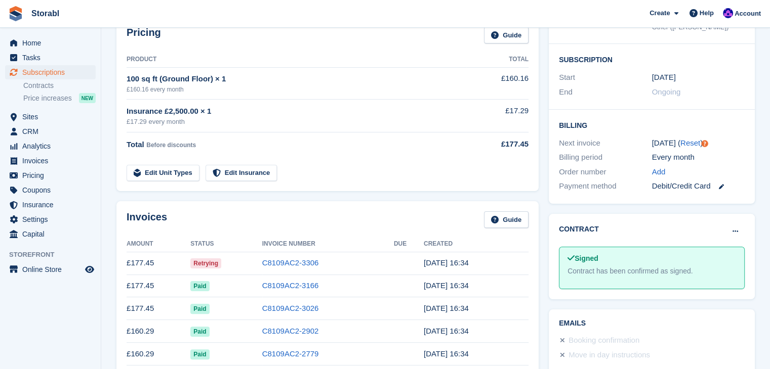
scroll to position [152, 0]
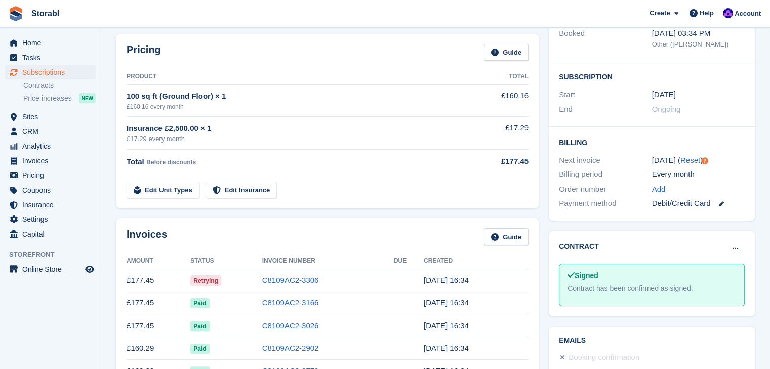
click at [75, 307] on aside "Home Tasks Subscriptions Subscriptions Subscriptions Contracts Price increases …" at bounding box center [50, 187] width 101 height 319
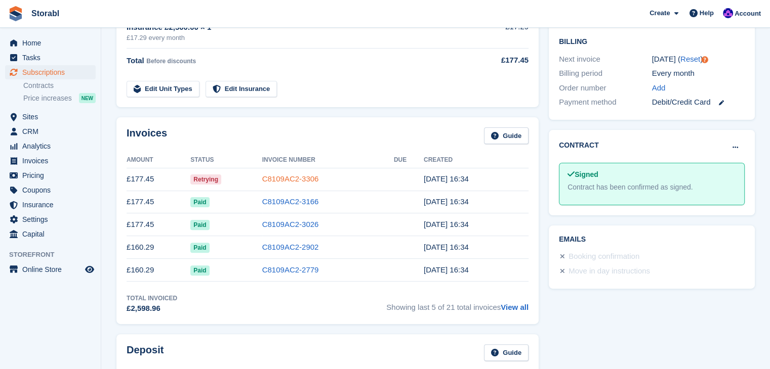
click at [308, 178] on link "C8109AC2-3306" at bounding box center [290, 179] width 57 height 9
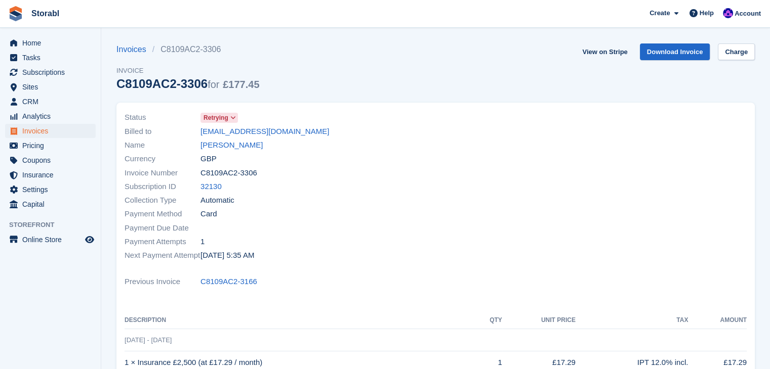
click at [161, 80] on div "C8109AC2-3306 for £177.45" at bounding box center [187, 84] width 143 height 14
drag, startPoint x: 161, startPoint y: 80, endPoint x: 141, endPoint y: 86, distance: 21.5
click at [141, 86] on div "C8109AC2-3306 for £177.45" at bounding box center [187, 84] width 143 height 14
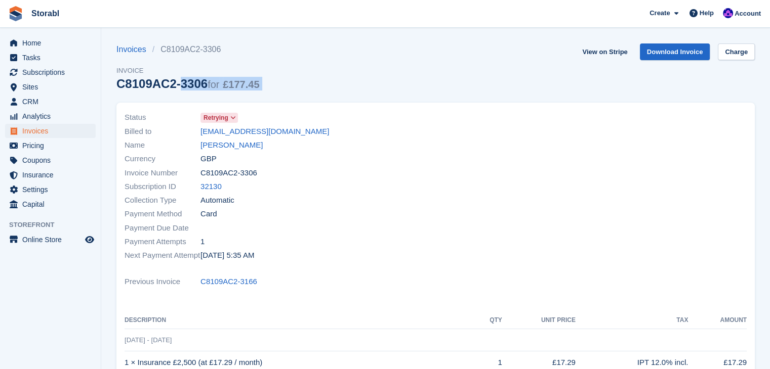
click at [141, 86] on div "C8109AC2-3306 for £177.45" at bounding box center [187, 84] width 143 height 14
click at [181, 87] on div "C8109AC2-3306 for £177.45" at bounding box center [187, 84] width 143 height 14
drag, startPoint x: 203, startPoint y: 85, endPoint x: 96, endPoint y: 86, distance: 107.3
click at [96, 86] on div "Home Tasks Subscriptions Subscriptions Subscriptions Contracts Price increases …" at bounding box center [385, 311] width 770 height 622
click at [117, 85] on div "C8109AC2-3306 for £177.45" at bounding box center [187, 84] width 143 height 14
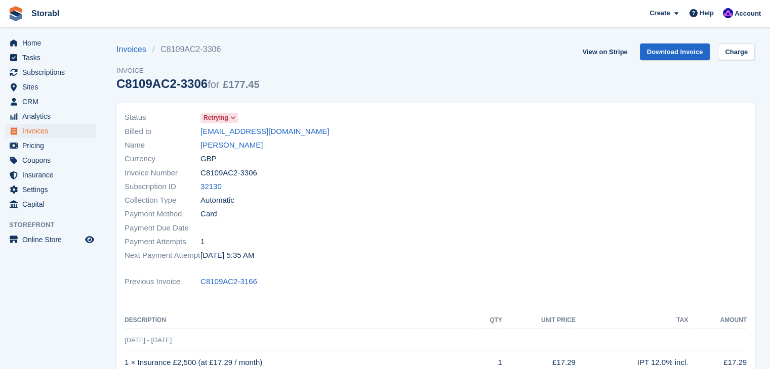
drag, startPoint x: 202, startPoint y: 84, endPoint x: 115, endPoint y: 93, distance: 87.5
click at [104, 93] on section "Invoices C8109AC2-3306 Invoice C8109AC2-3306 for £177.45 View on Stripe Downloa…" at bounding box center [435, 311] width 669 height 622
copy div "C8109AC2-3306"
click at [38, 55] on span "Tasks" at bounding box center [52, 58] width 61 height 14
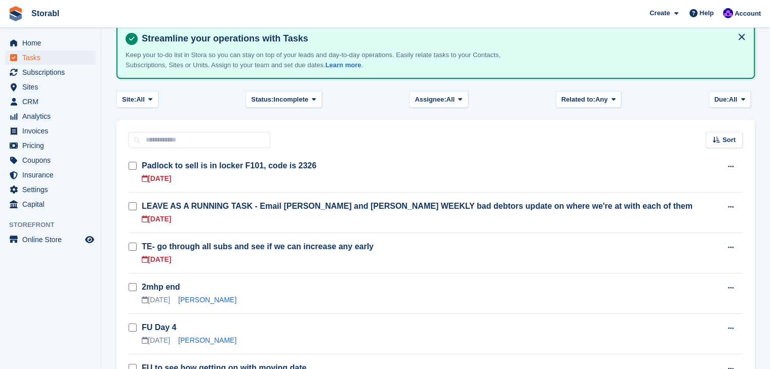
scroll to position [101, 0]
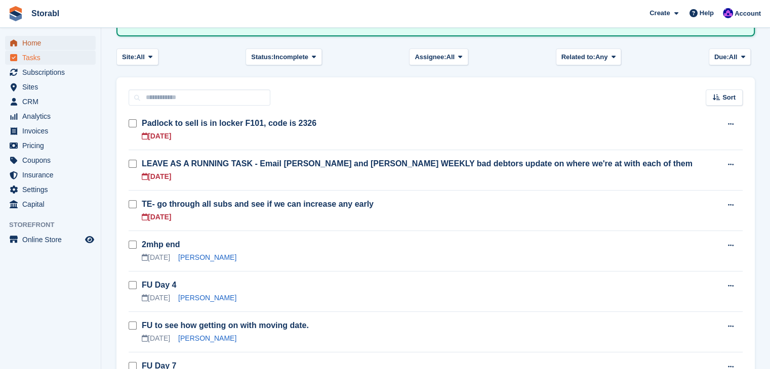
click at [56, 41] on span "Home" at bounding box center [52, 43] width 61 height 14
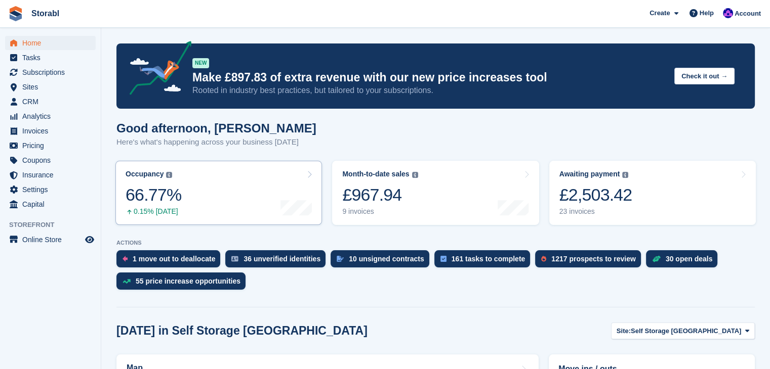
scroll to position [304, 0]
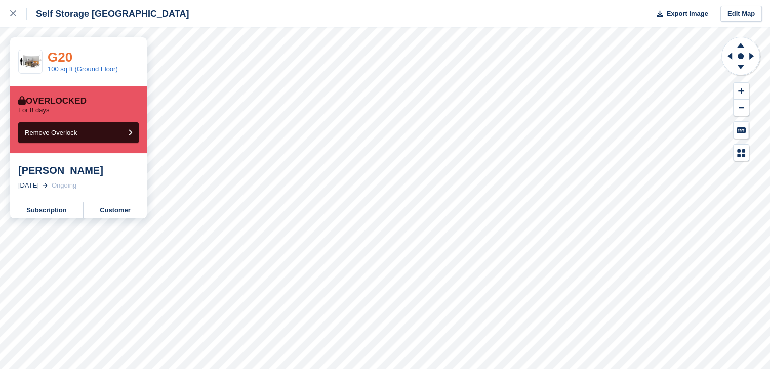
click at [60, 57] on link "G20" at bounding box center [60, 57] width 25 height 15
click at [61, 59] on link "F109" at bounding box center [63, 57] width 30 height 15
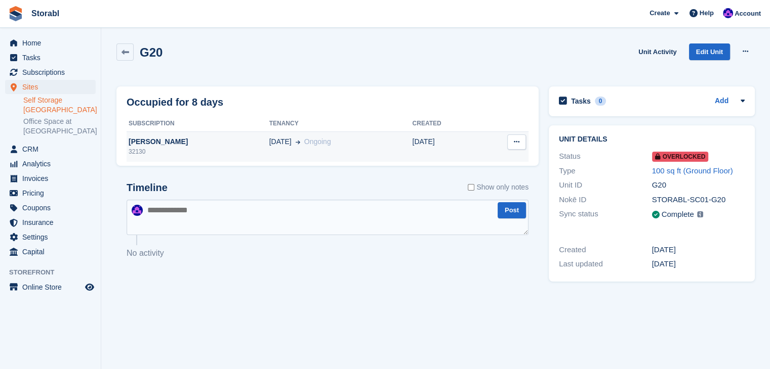
click at [148, 137] on div "[PERSON_NAME]" at bounding box center [198, 142] width 143 height 11
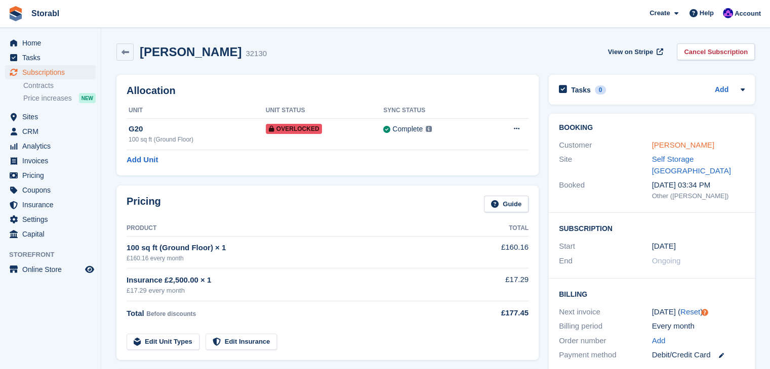
click at [668, 144] on link "[PERSON_NAME]" at bounding box center [683, 145] width 62 height 9
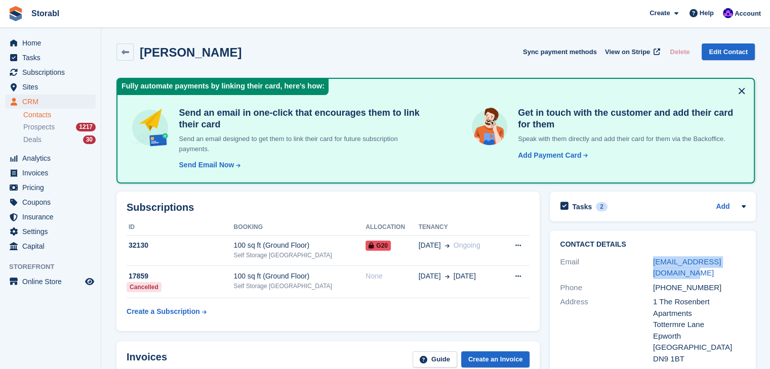
drag, startPoint x: 755, startPoint y: 261, endPoint x: 646, endPoint y: 265, distance: 108.9
copy div "martinhill.mail@gmail.com"
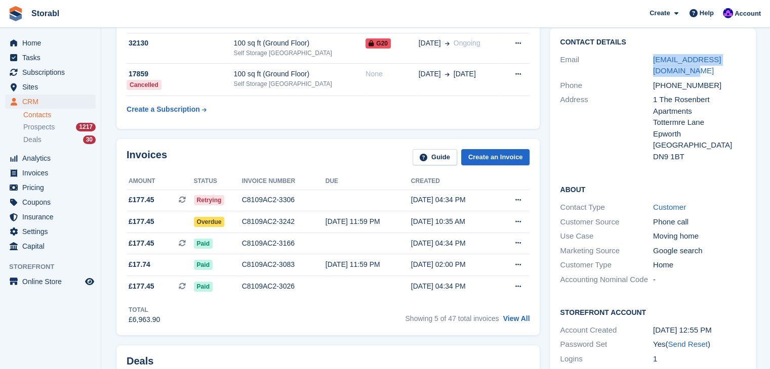
scroll to position [152, 0]
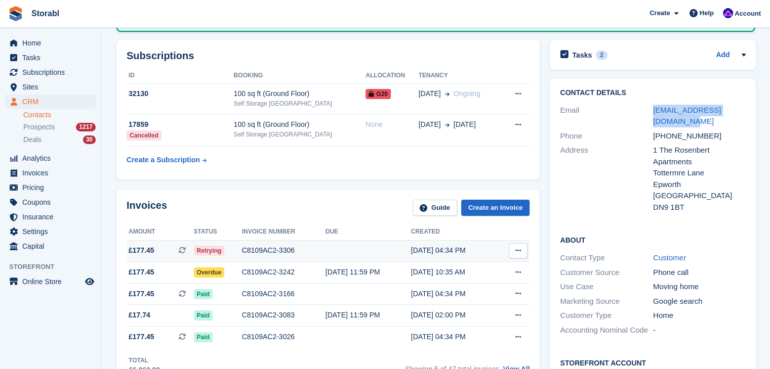
click at [515, 252] on icon at bounding box center [518, 250] width 6 height 7
click at [472, 285] on p "View on Stripe" at bounding box center [479, 285] width 88 height 16
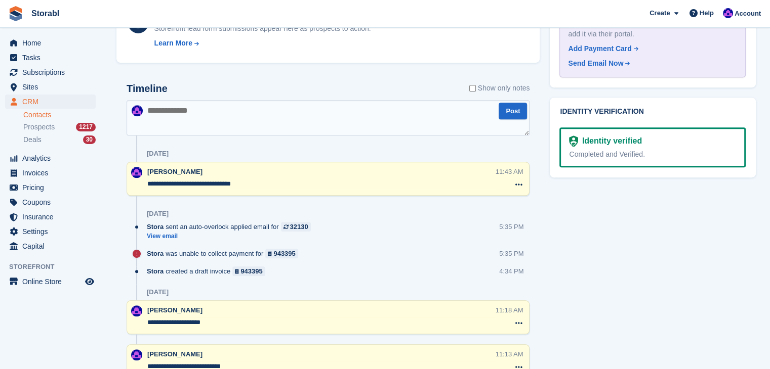
scroll to position [607, 0]
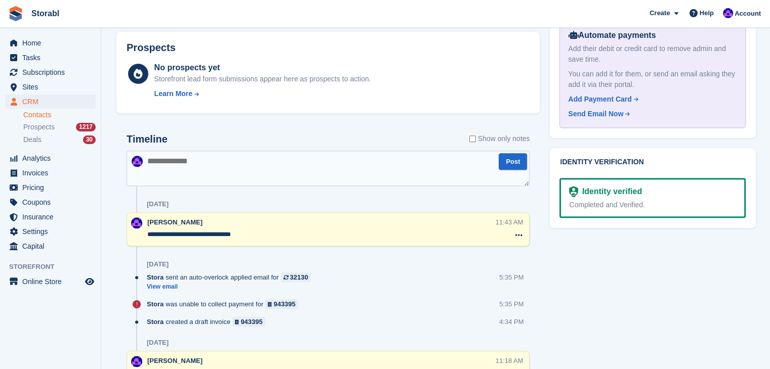
click at [218, 170] on textarea at bounding box center [328, 168] width 403 height 35
type textarea "**********"
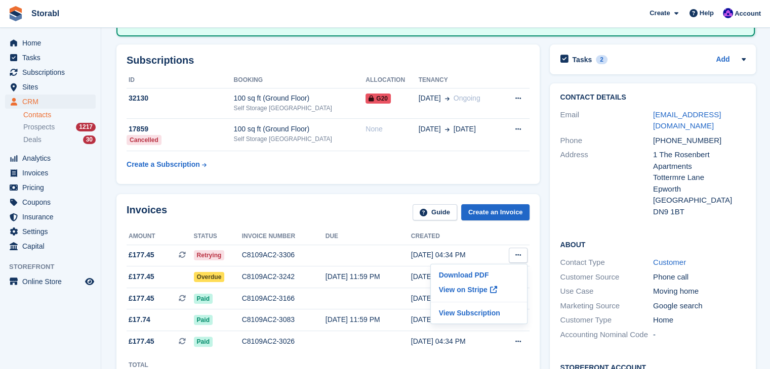
scroll to position [51, 0]
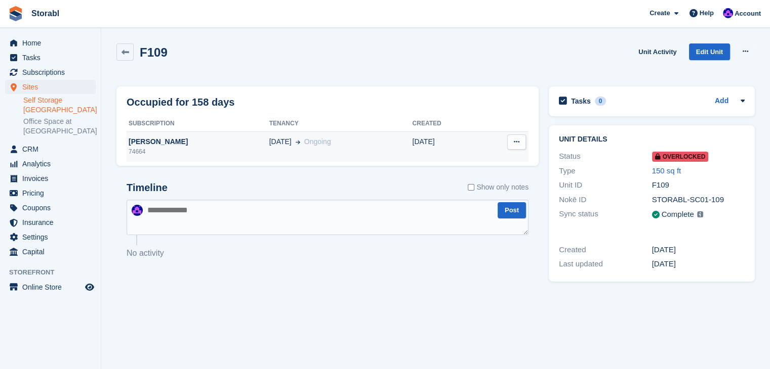
click at [153, 142] on div "[PERSON_NAME]" at bounding box center [198, 142] width 143 height 11
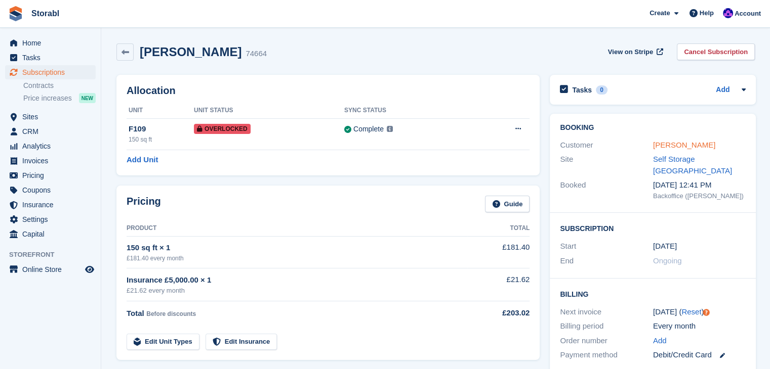
drag, startPoint x: 664, startPoint y: 141, endPoint x: 659, endPoint y: 144, distance: 5.9
click at [664, 141] on link "[PERSON_NAME]" at bounding box center [684, 145] width 62 height 9
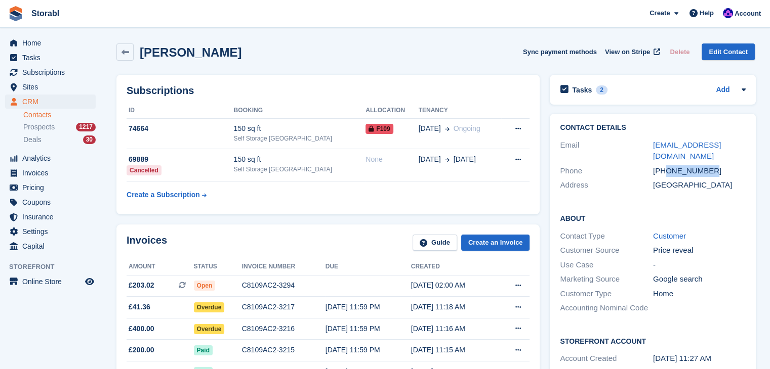
drag, startPoint x: 716, startPoint y: 154, endPoint x: 665, endPoint y: 163, distance: 51.3
click at [665, 165] on div "+447858977106" at bounding box center [699, 171] width 93 height 12
copy div "7858977106"
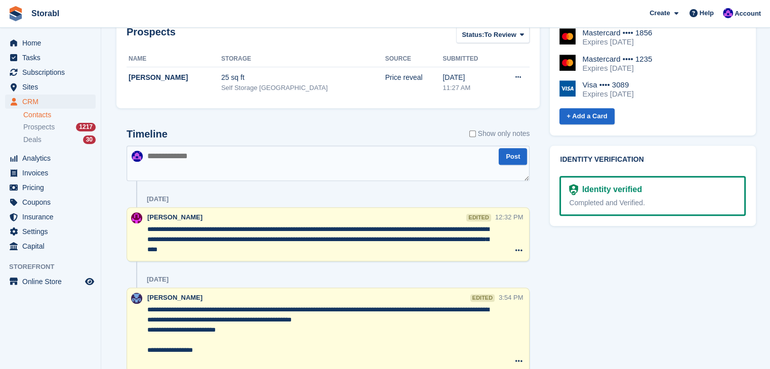
click at [243, 249] on textarea "**********" at bounding box center [321, 240] width 348 height 30
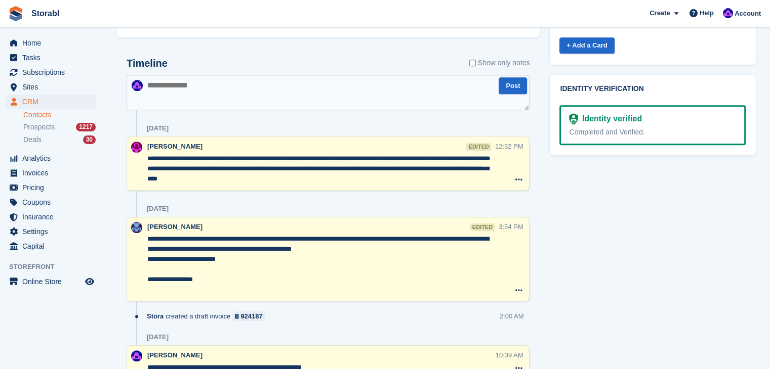
scroll to position [607, 0]
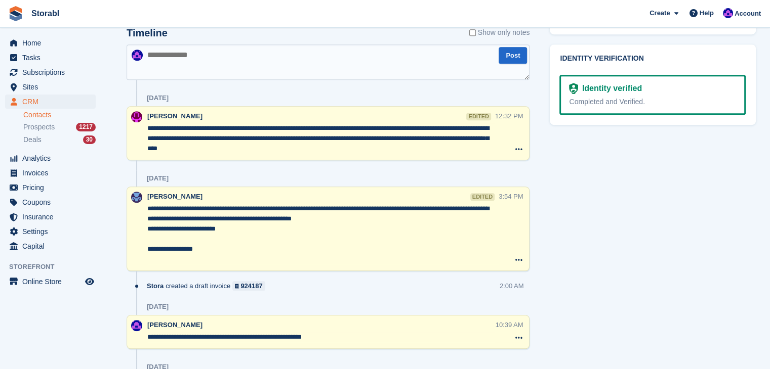
click at [161, 251] on textarea "**********" at bounding box center [322, 234] width 351 height 61
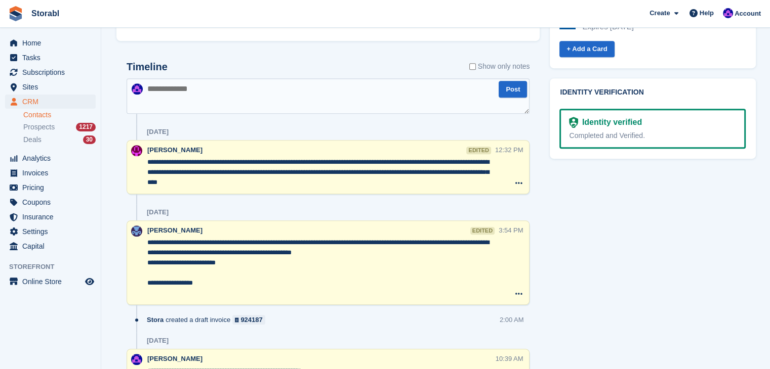
scroll to position [557, 0]
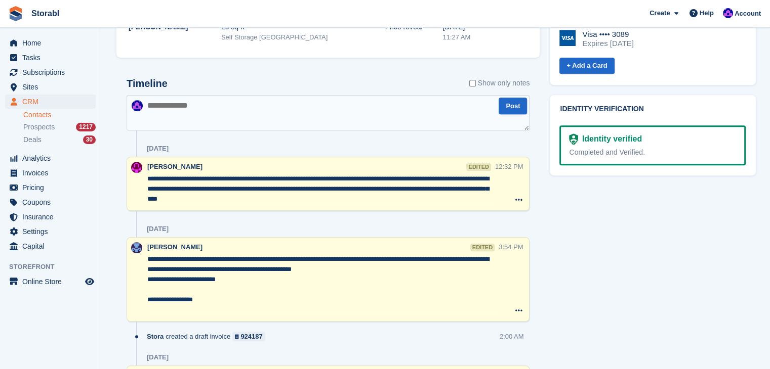
click at [229, 120] on textarea at bounding box center [328, 112] width 403 height 35
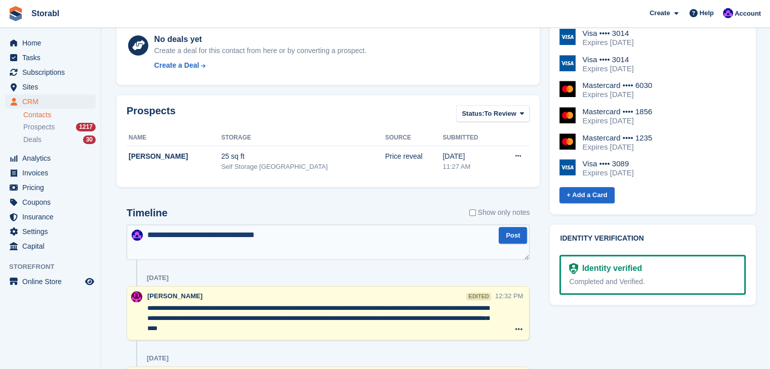
scroll to position [506, 0]
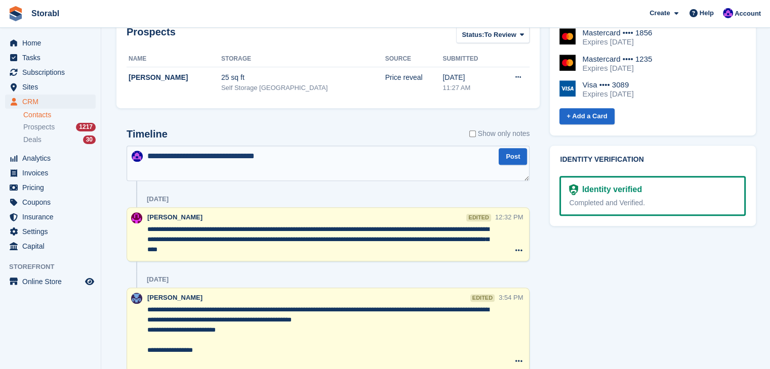
click at [325, 160] on textarea "**********" at bounding box center [328, 163] width 403 height 35
type textarea "**********"
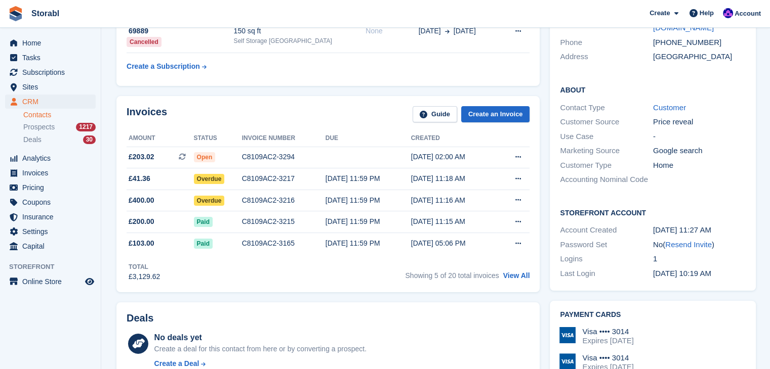
scroll to position [51, 0]
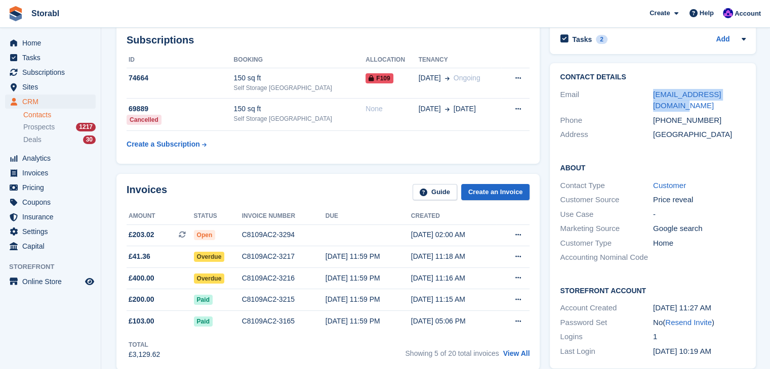
drag, startPoint x: 747, startPoint y: 95, endPoint x: 644, endPoint y: 98, distance: 103.3
click at [644, 98] on div "Contact Details Email lstaniforth57@gmail.com Phone +447858977106 Address Unite…" at bounding box center [653, 107] width 206 height 89
copy div "lstaniforth57@gmail.com"
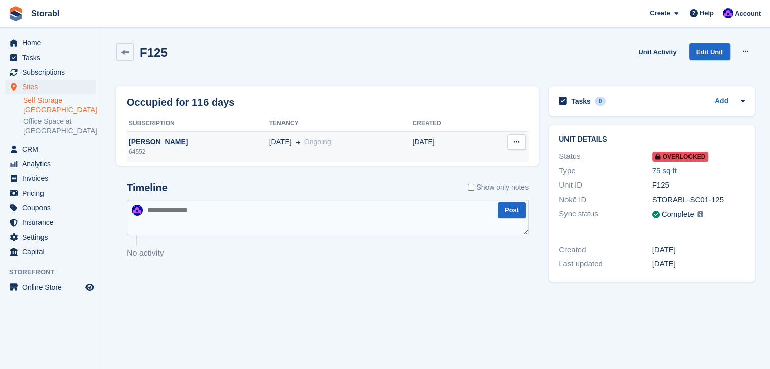
click at [140, 142] on div "[PERSON_NAME]" at bounding box center [198, 142] width 143 height 11
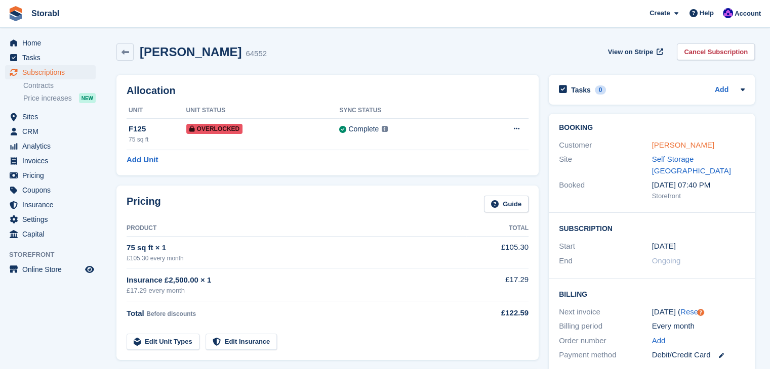
click at [664, 147] on link "[PERSON_NAME]" at bounding box center [683, 145] width 62 height 9
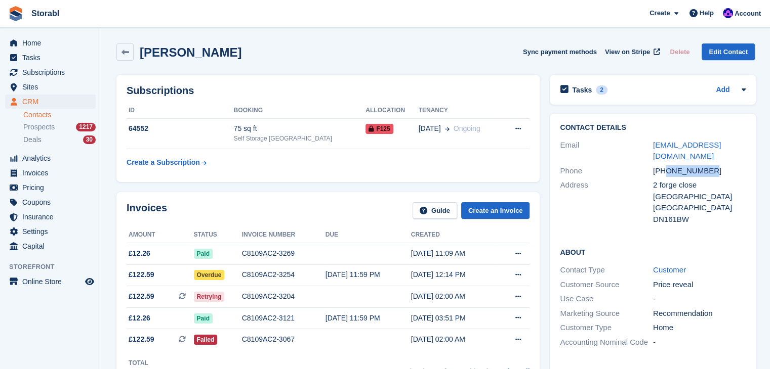
drag, startPoint x: 709, startPoint y: 156, endPoint x: 665, endPoint y: 164, distance: 44.2
click at [665, 165] on div "[PHONE_NUMBER]" at bounding box center [699, 171] width 93 height 12
copy div "7729134331"
click at [60, 345] on aside "Home Tasks Subscriptions Subscriptions Subscriptions Contracts Price increases …" at bounding box center [50, 187] width 101 height 319
drag, startPoint x: 731, startPoint y: 146, endPoint x: 639, endPoint y: 139, distance: 91.8
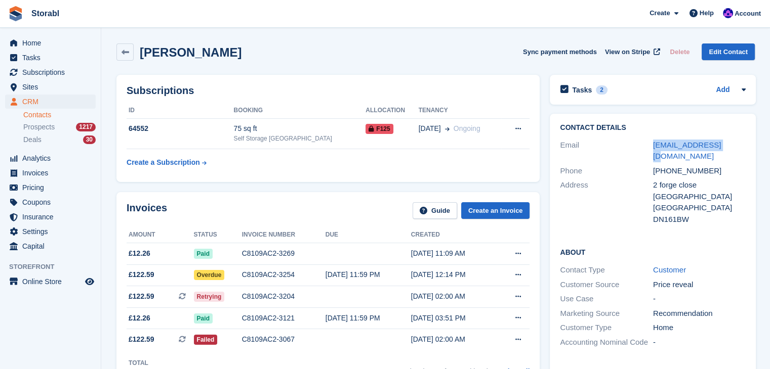
click at [639, 139] on div "Email [EMAIL_ADDRESS][DOMAIN_NAME]" at bounding box center [653, 151] width 186 height 26
copy div "[EMAIL_ADDRESS][DOMAIN_NAME]"
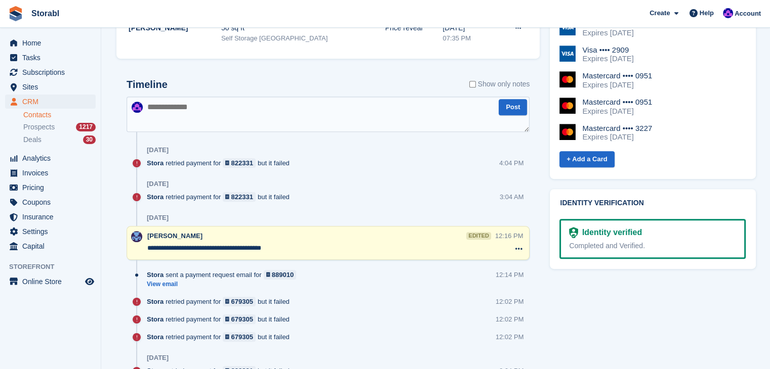
scroll to position [455, 0]
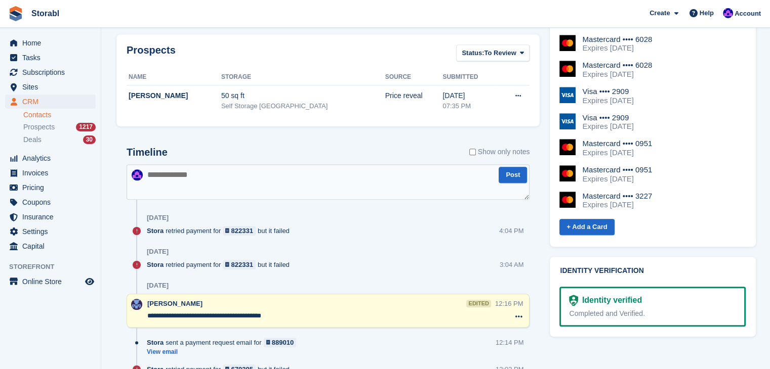
click at [222, 187] on textarea at bounding box center [328, 181] width 403 height 35
type textarea "**********"
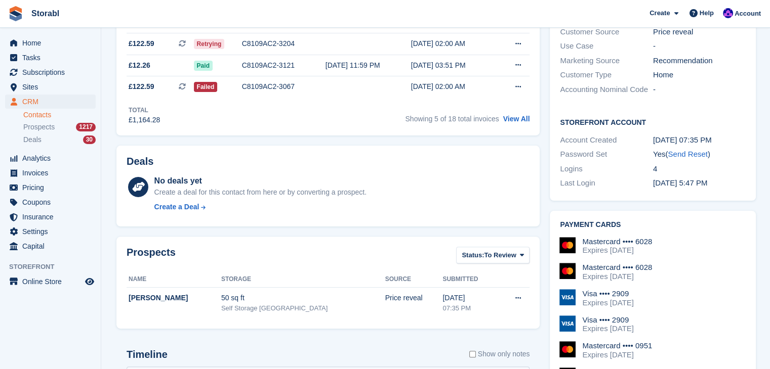
scroll to position [0, 0]
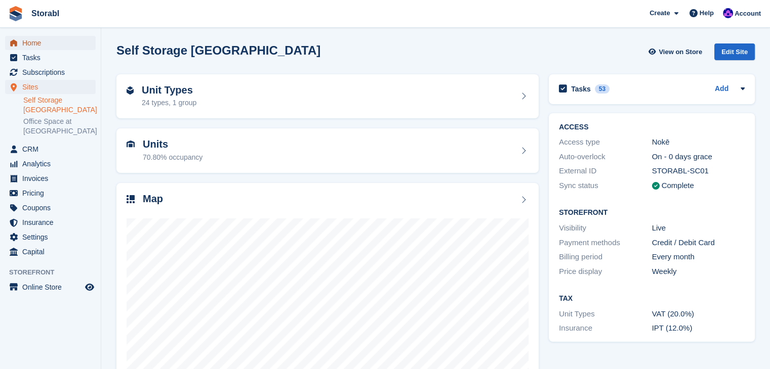
click at [61, 48] on span "Home" at bounding box center [52, 43] width 61 height 14
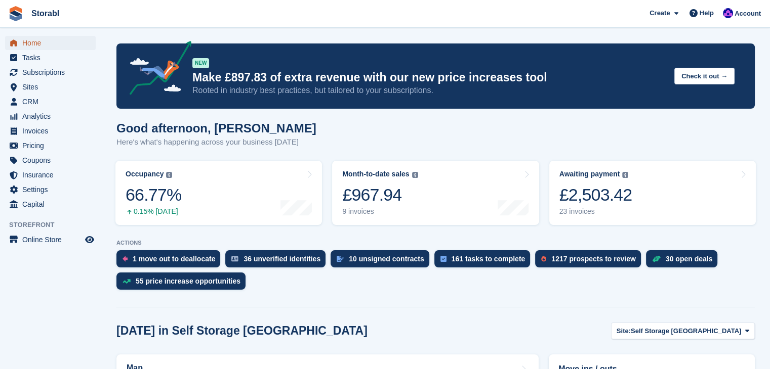
click at [65, 36] on span "Home" at bounding box center [52, 43] width 61 height 14
click at [42, 56] on span "Tasks" at bounding box center [52, 58] width 61 height 14
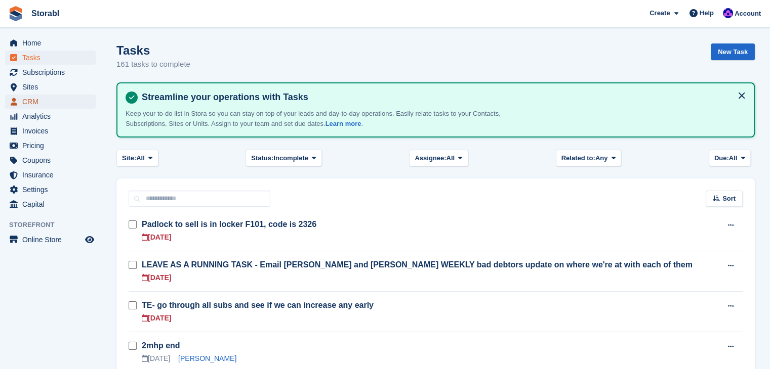
click at [33, 102] on span "CRM" at bounding box center [52, 102] width 61 height 14
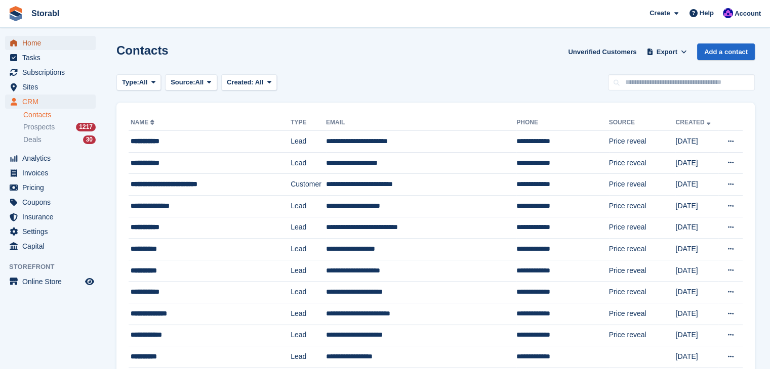
click at [42, 49] on span "Home" at bounding box center [52, 43] width 61 height 14
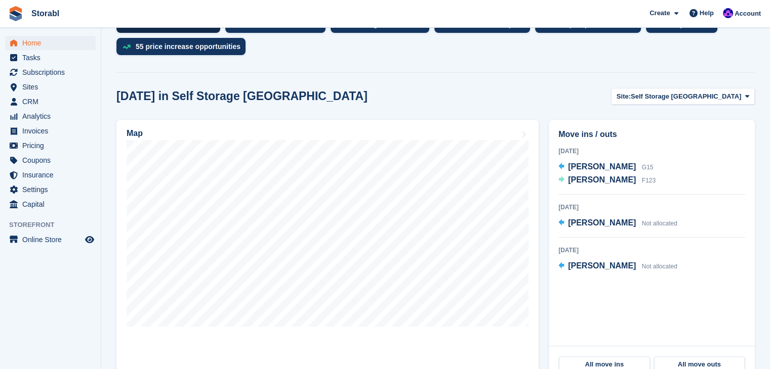
scroll to position [253, 0]
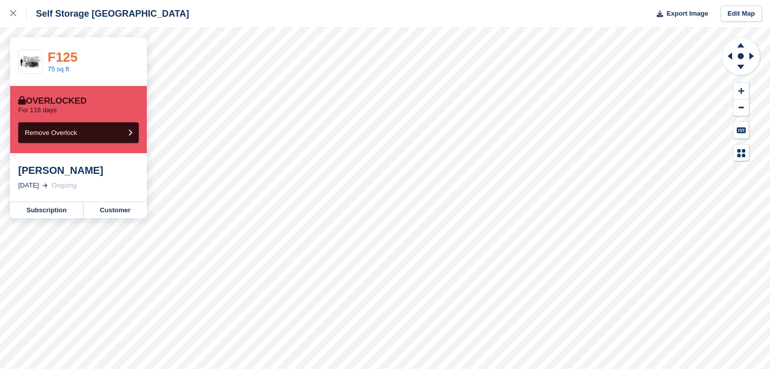
click at [59, 60] on link "F125" at bounding box center [63, 57] width 30 height 15
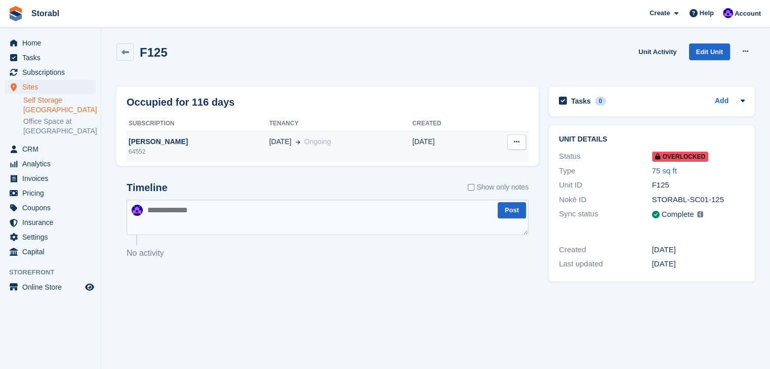
click at [182, 149] on div "64552" at bounding box center [198, 151] width 143 height 9
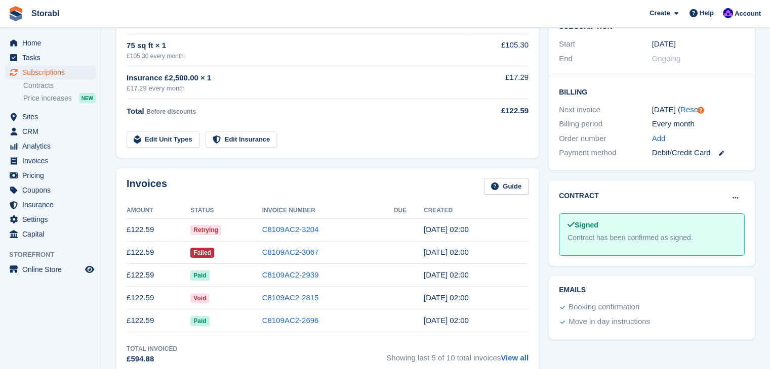
scroll to position [253, 0]
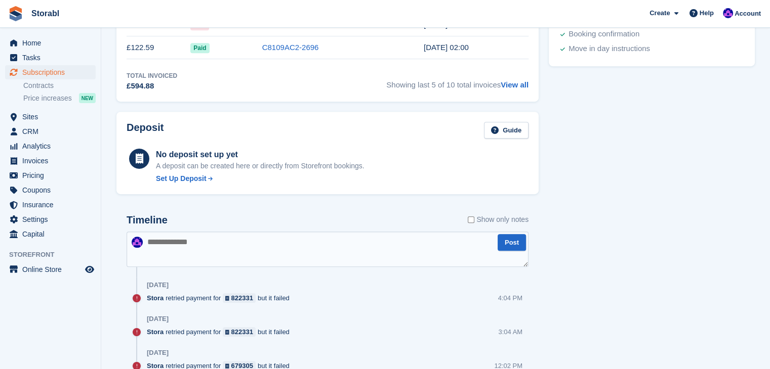
scroll to position [506, 0]
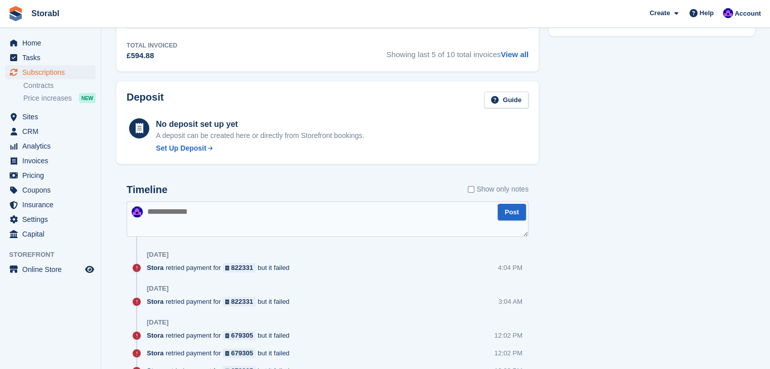
click at [204, 217] on textarea at bounding box center [328, 218] width 402 height 35
type textarea "******"
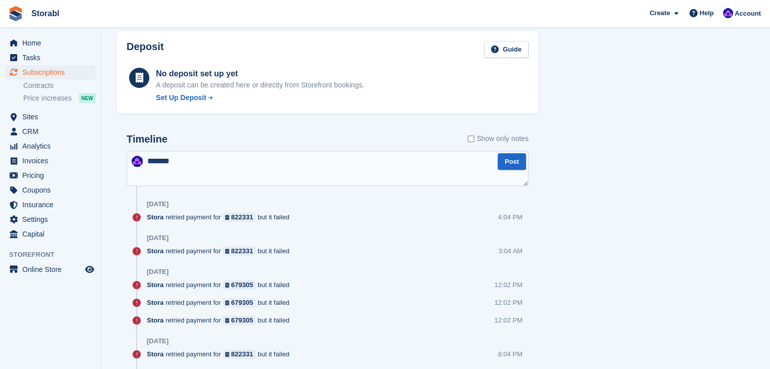
drag, startPoint x: 175, startPoint y: 162, endPoint x: 120, endPoint y: 158, distance: 54.3
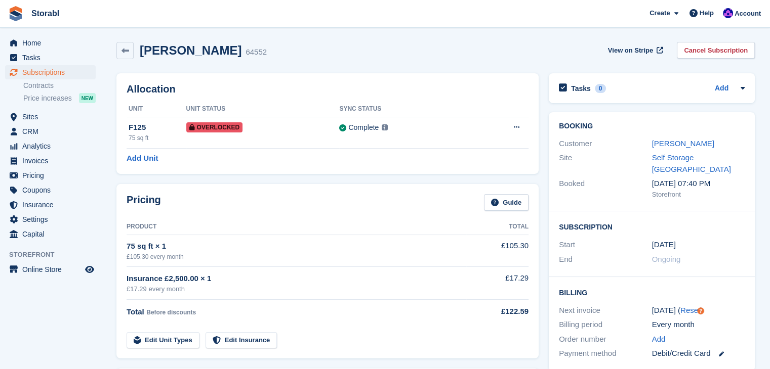
scroll to position [0, 0]
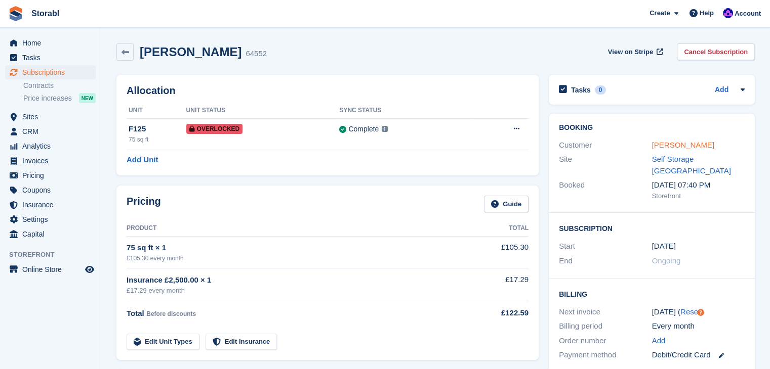
click at [669, 141] on link "[PERSON_NAME]" at bounding box center [683, 145] width 62 height 9
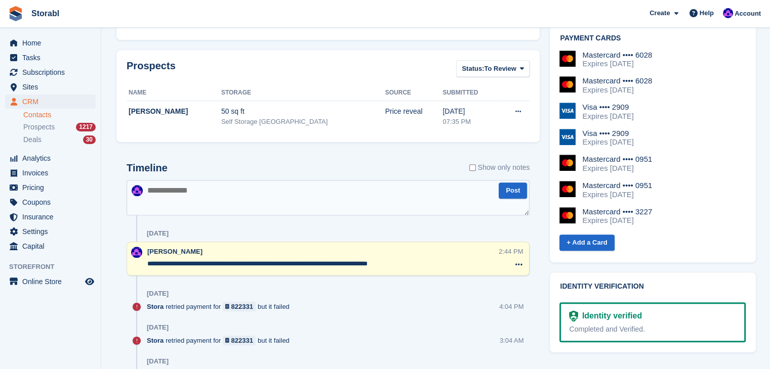
scroll to position [455, 0]
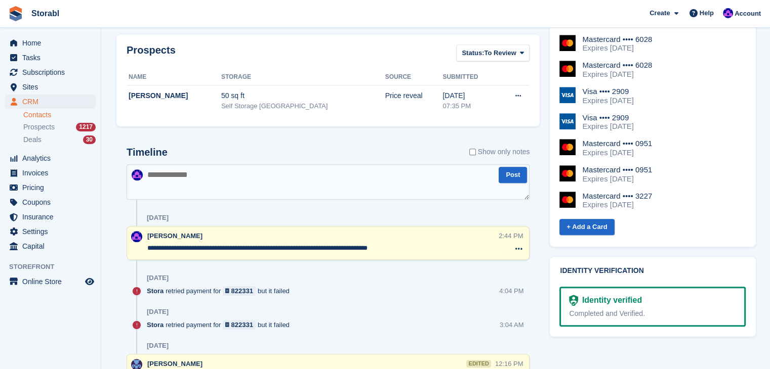
click at [273, 167] on textarea at bounding box center [328, 181] width 403 height 35
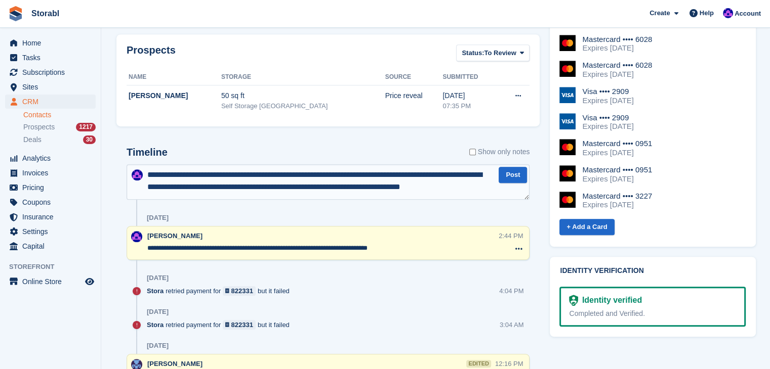
scroll to position [6, 0]
type textarea "**********"
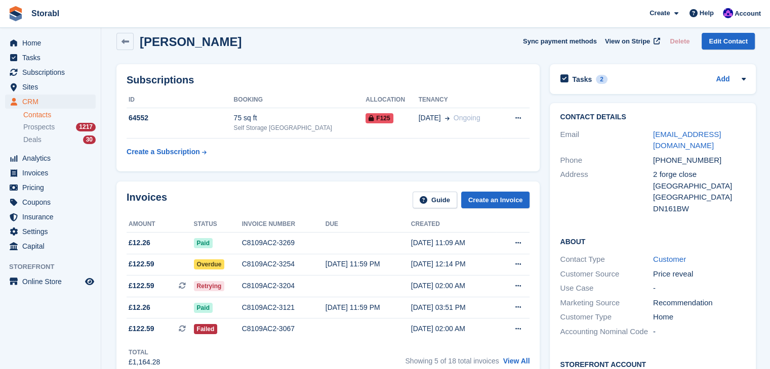
scroll to position [0, 0]
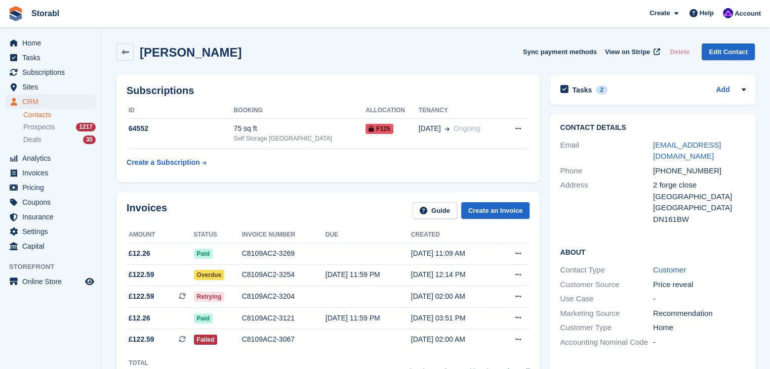
click at [55, 32] on div "Home Tasks Subscriptions Subscriptions Subscriptions Contracts Price increases …" at bounding box center [50, 143] width 101 height 222
